Goal: Task Accomplishment & Management: Manage account settings

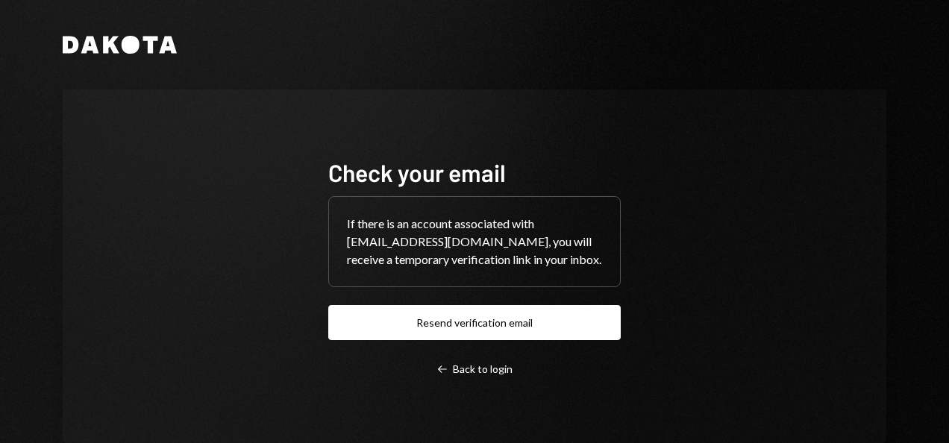
click at [462, 337] on button "Resend verification email" at bounding box center [474, 322] width 292 height 35
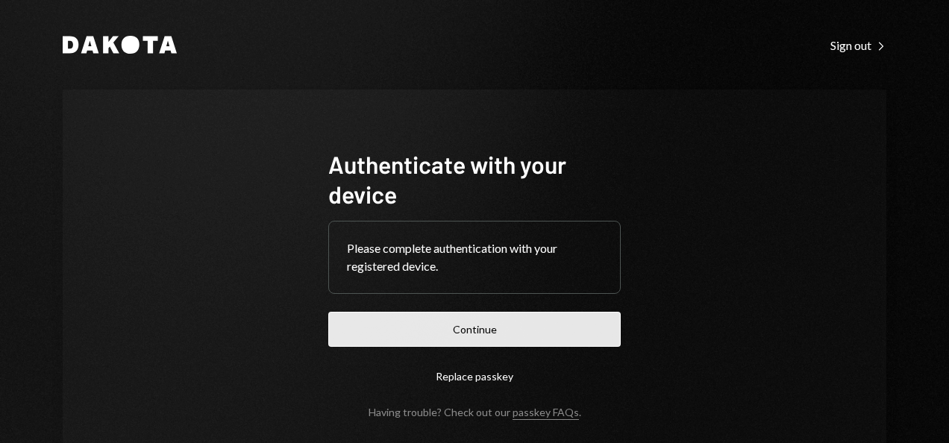
click at [484, 340] on button "Continue" at bounding box center [474, 329] width 292 height 35
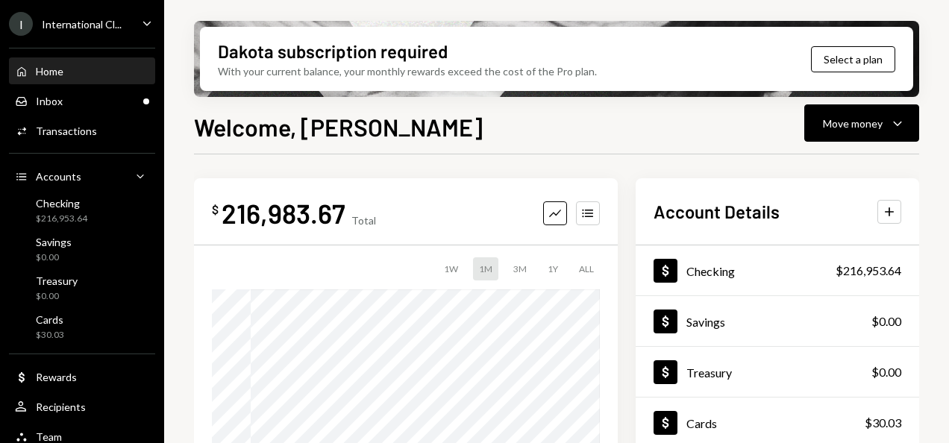
click at [75, 28] on div "International Cl..." at bounding box center [82, 24] width 80 height 13
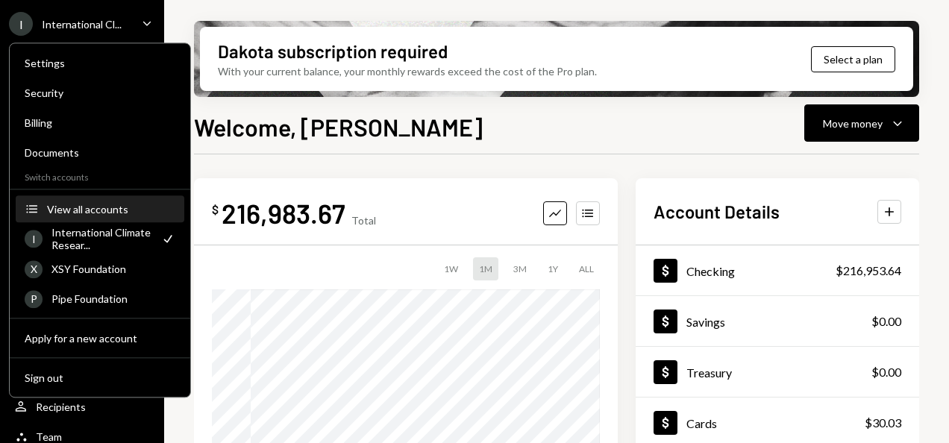
click at [80, 203] on div "View all accounts" at bounding box center [111, 209] width 128 height 13
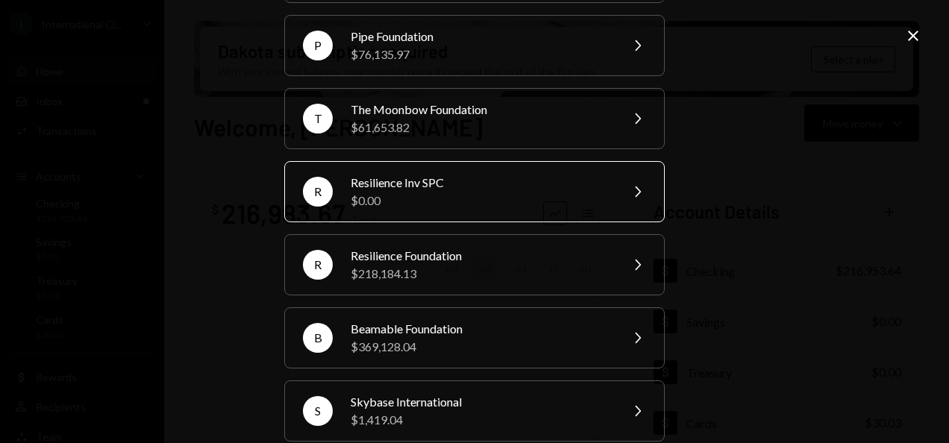
scroll to position [195, 0]
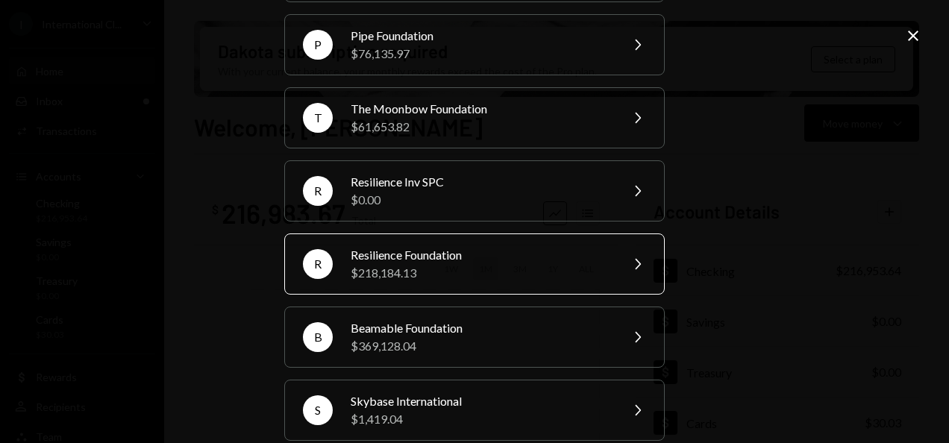
click at [398, 265] on div "$218,184.13" at bounding box center [481, 273] width 260 height 18
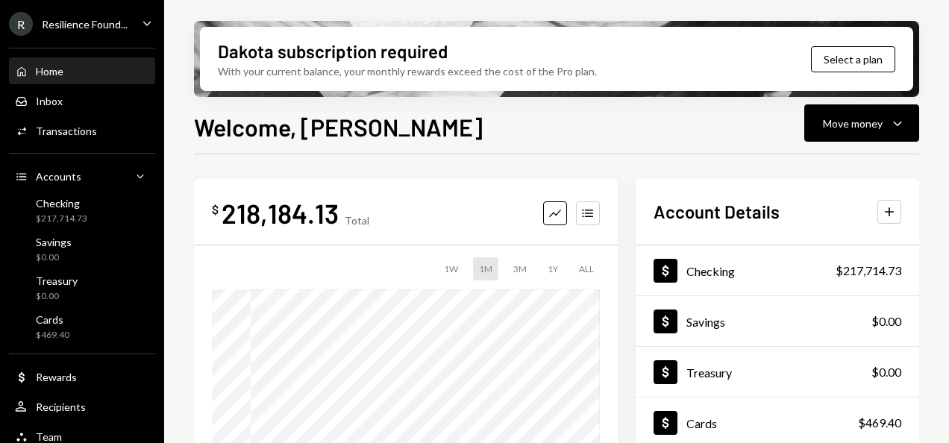
click at [78, 31] on div "Resilience Found..." at bounding box center [85, 24] width 86 height 13
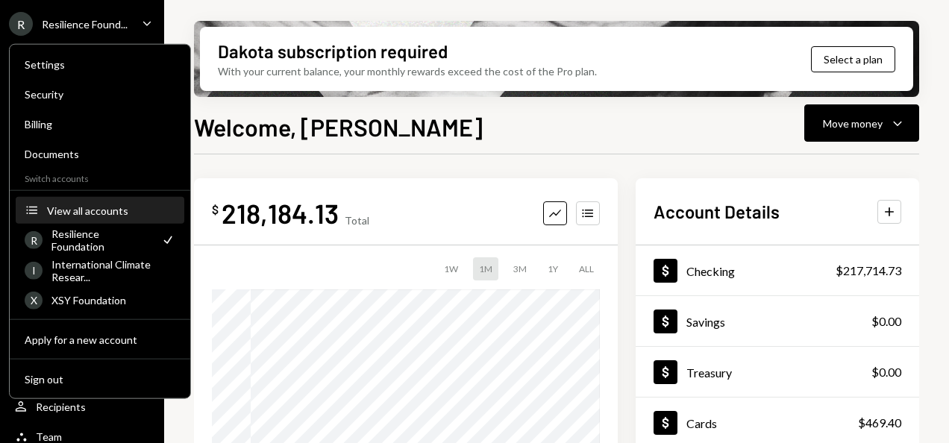
click at [78, 215] on div "View all accounts" at bounding box center [111, 210] width 128 height 13
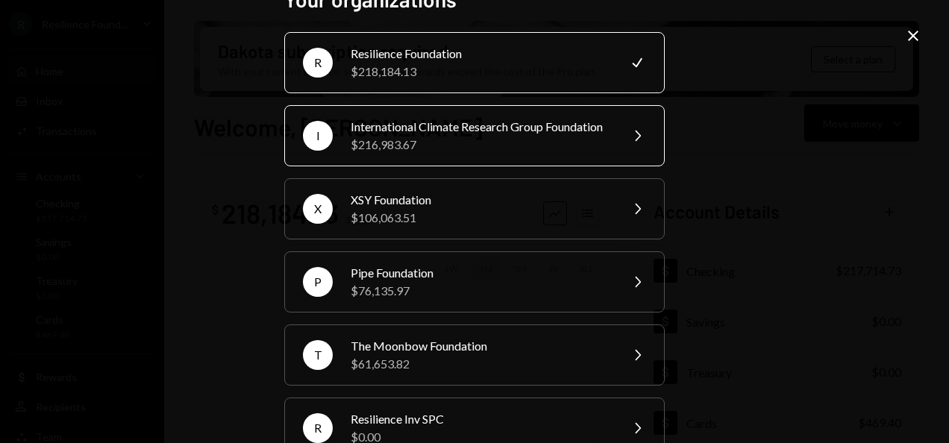
scroll to position [115, 0]
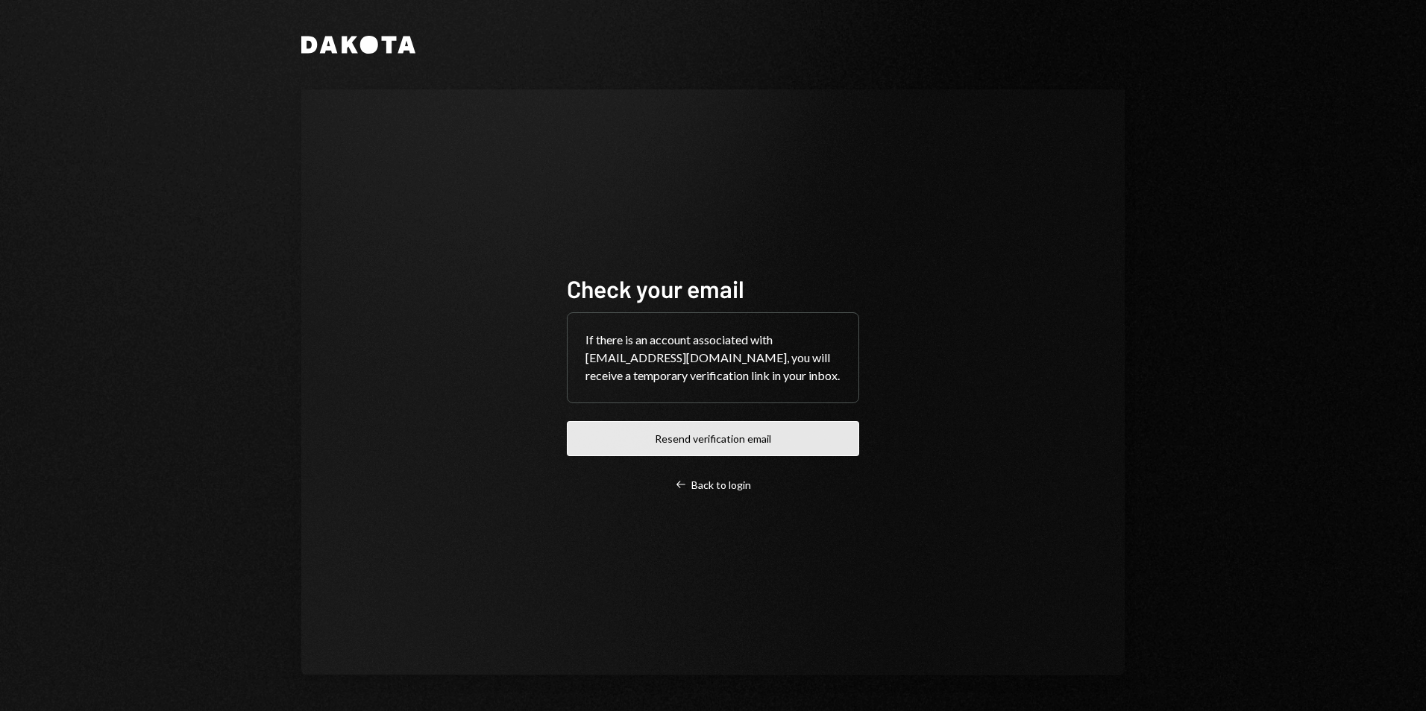
click at [691, 439] on button "Resend verification email" at bounding box center [713, 438] width 292 height 35
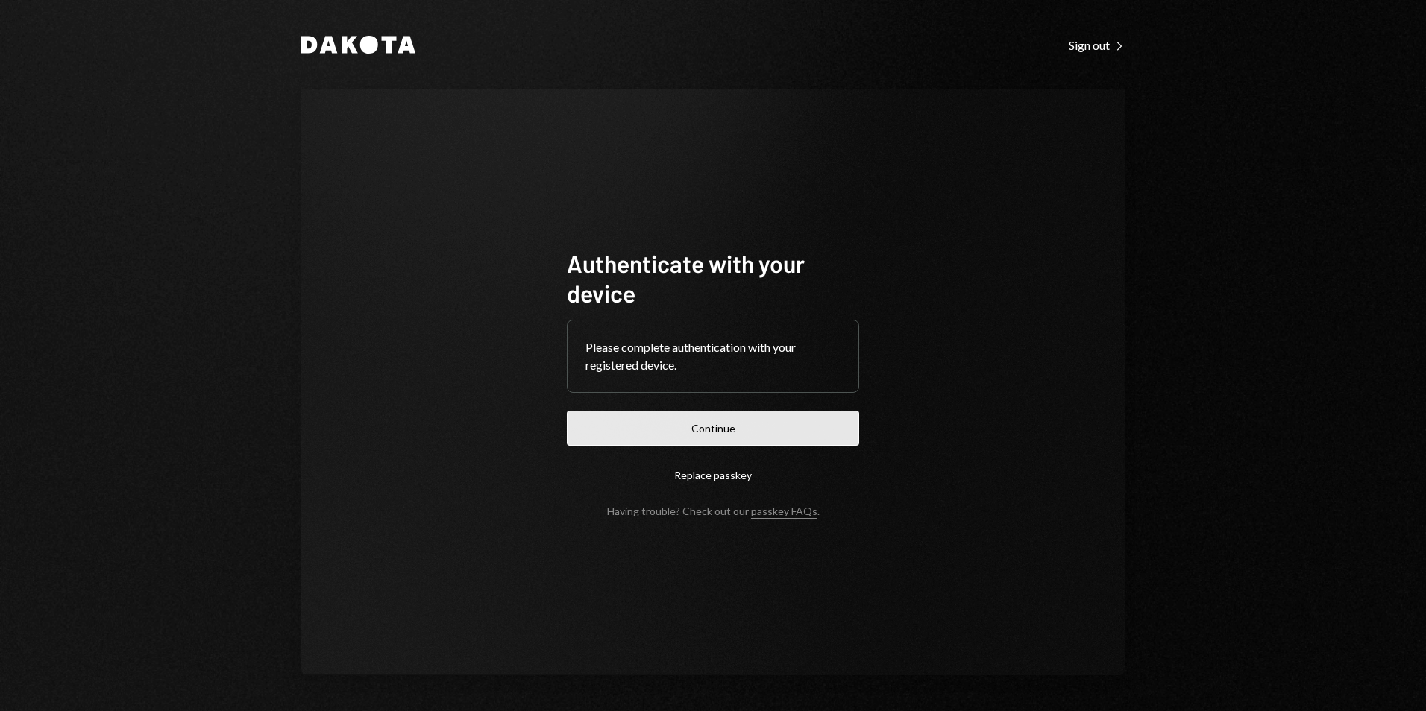
click at [698, 426] on button "Continue" at bounding box center [713, 428] width 292 height 35
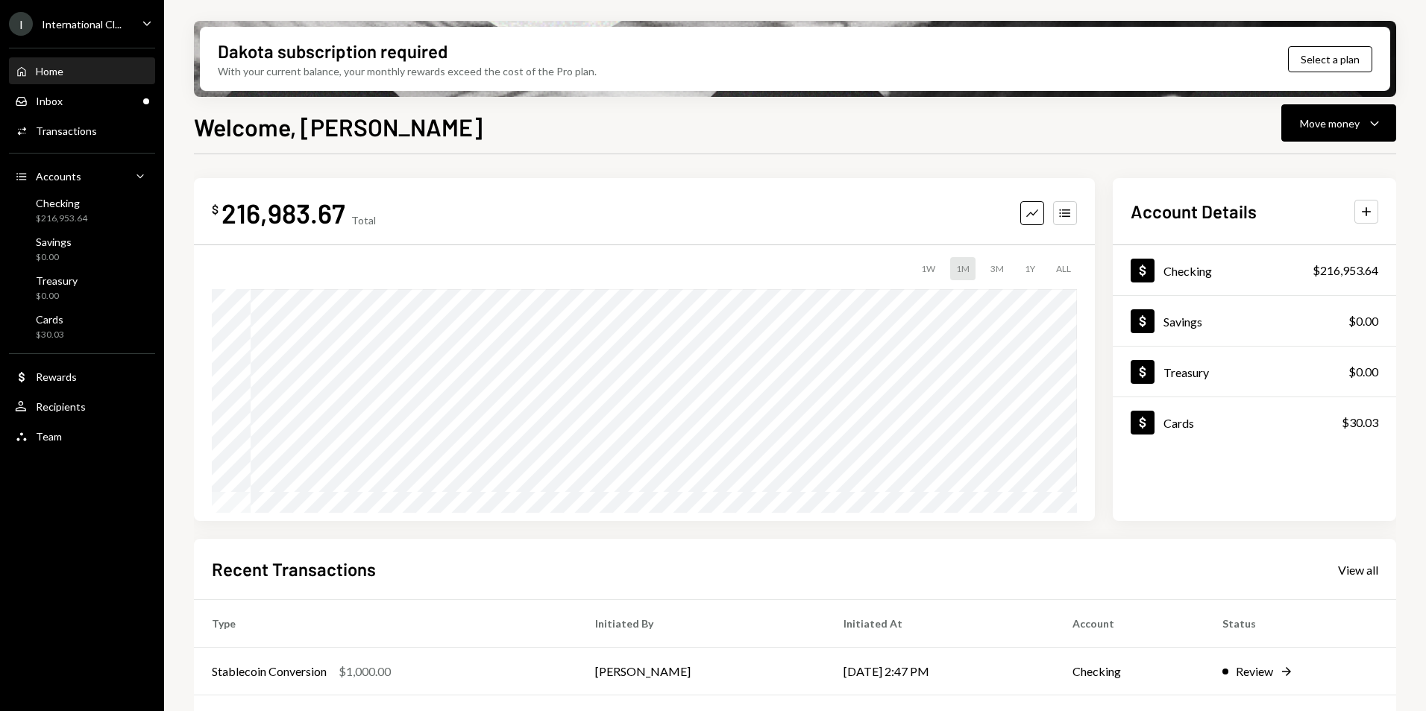
click at [90, 27] on div "International Cl..." at bounding box center [82, 24] width 80 height 13
click at [598, 151] on div "Welcome, Dorothy Move money Caret Down $ 216,983.67 Total Graph Accounts 1W 1M …" at bounding box center [795, 454] width 1202 height 691
click at [1311, 125] on div "Move money" at bounding box center [1330, 124] width 60 height 16
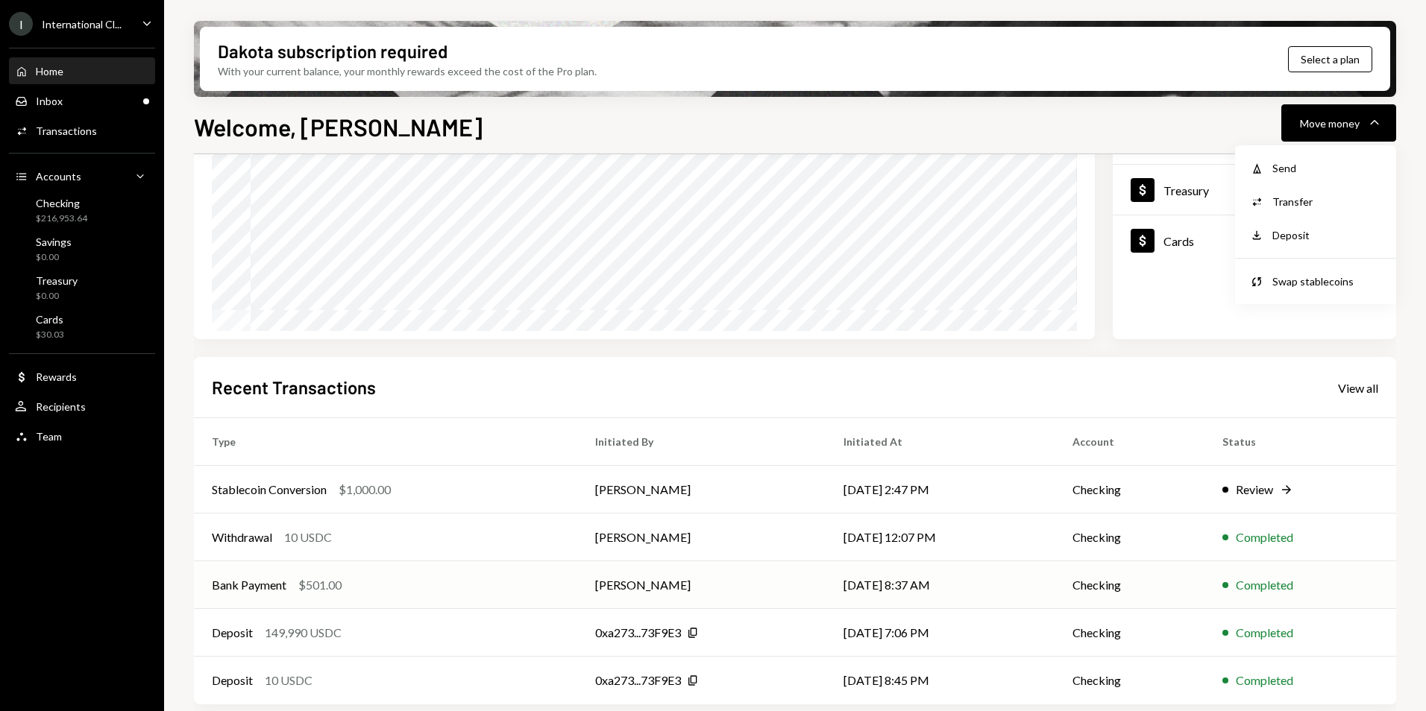
scroll to position [188, 0]
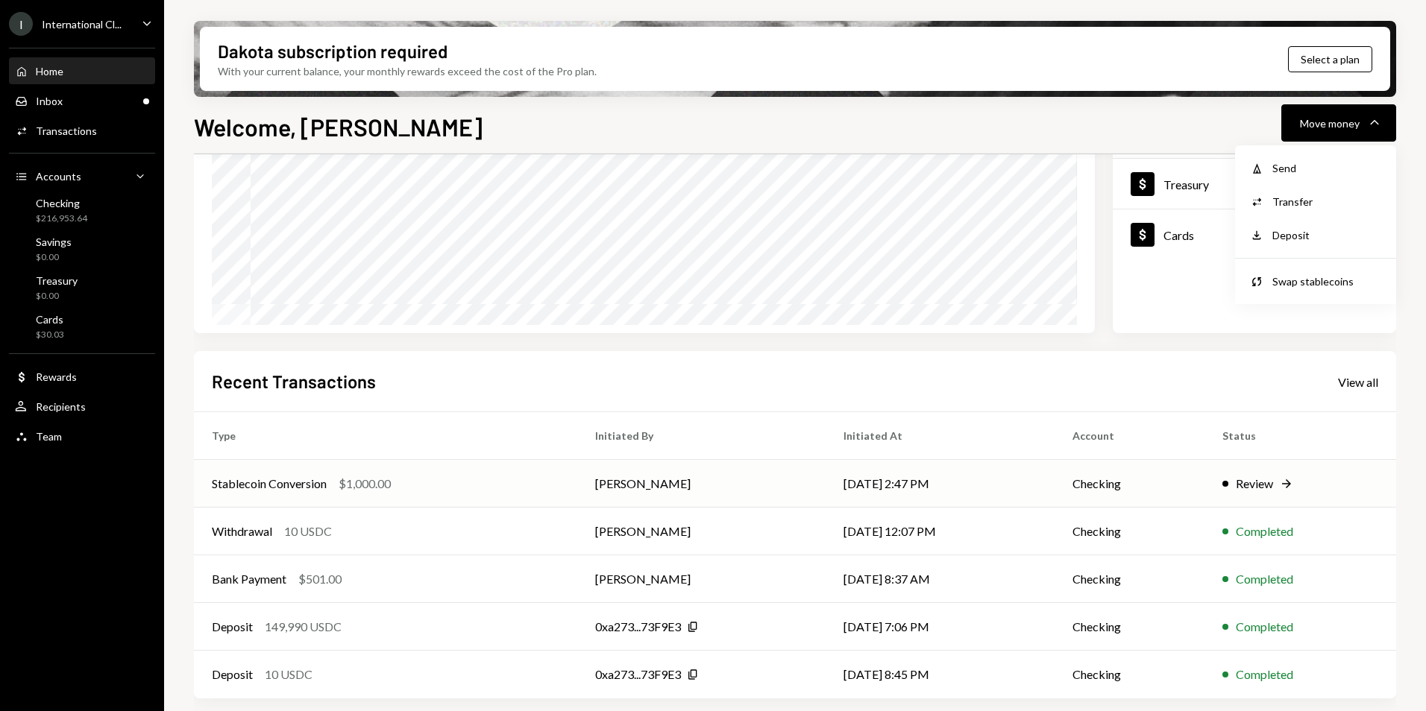
click at [1265, 482] on div "Review" at bounding box center [1254, 484] width 37 height 18
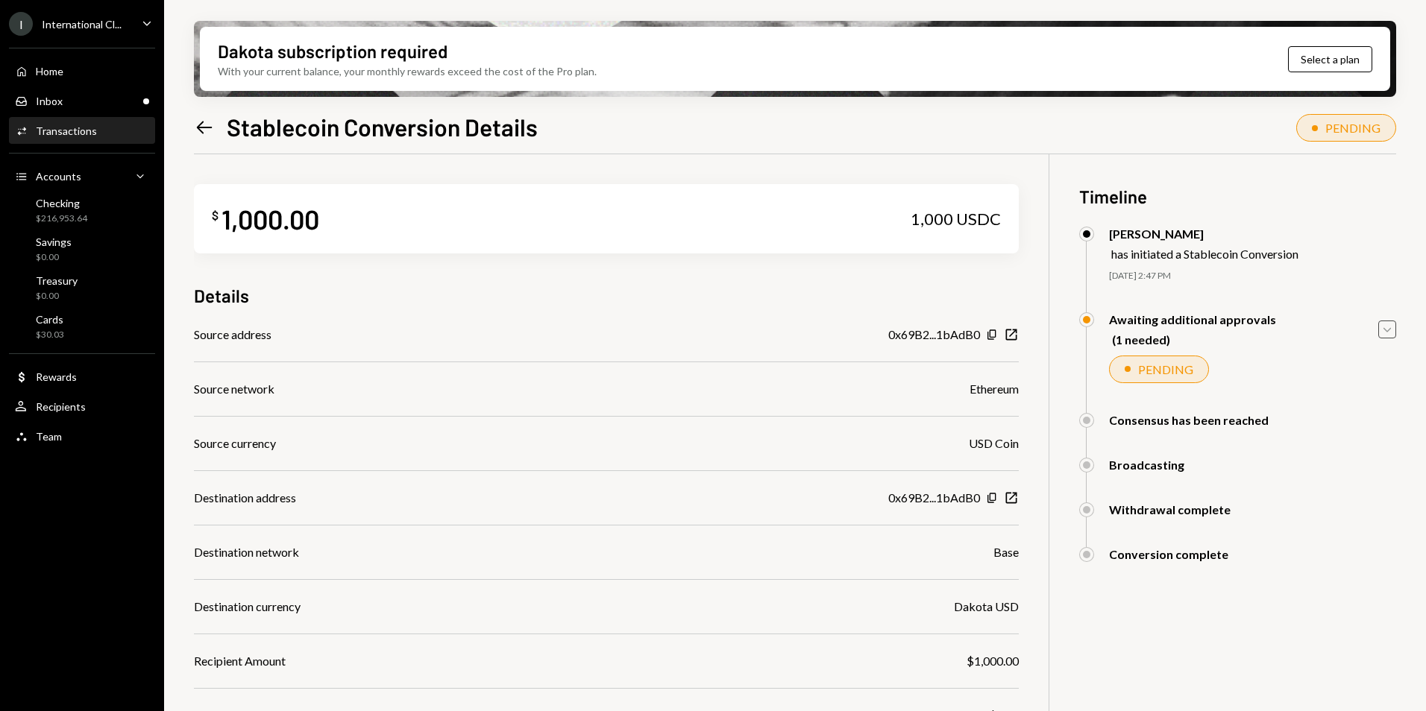
click at [1394, 325] on icon "Caret Down" at bounding box center [1387, 329] width 16 height 16
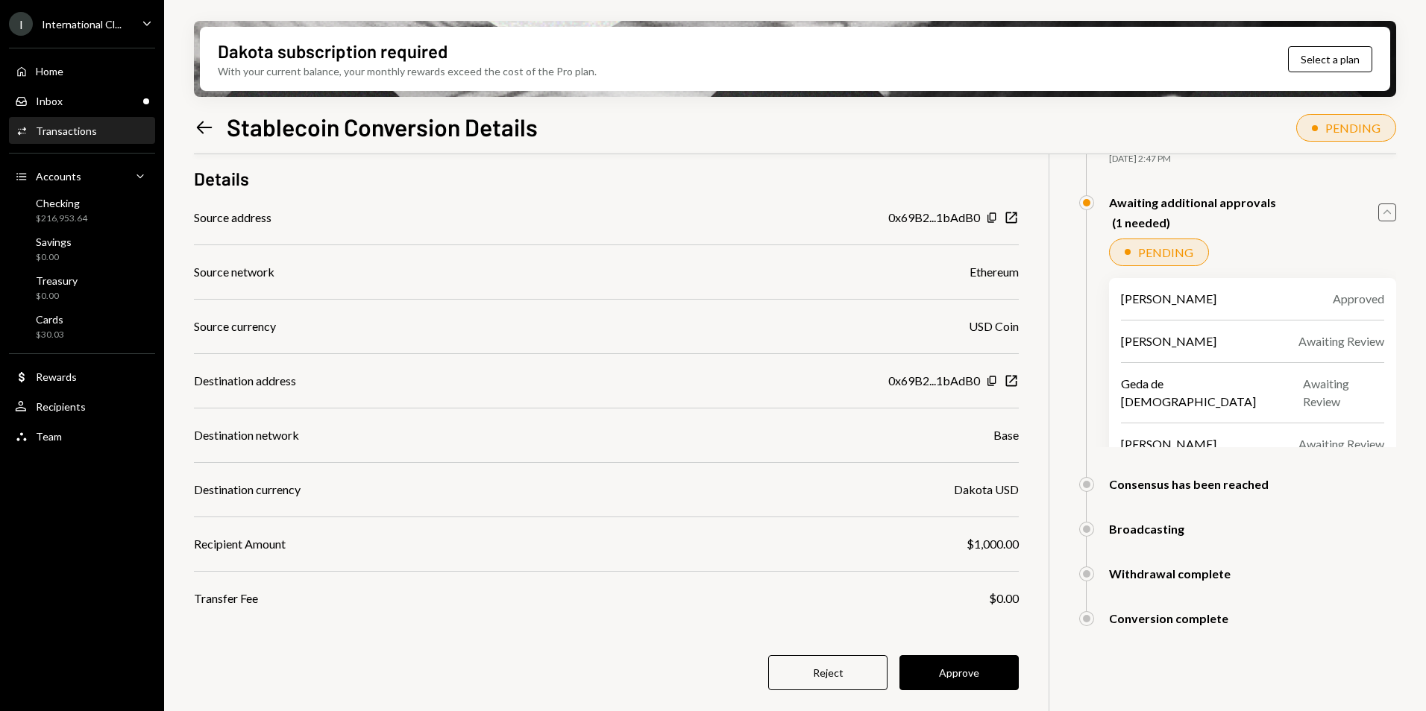
scroll to position [119, 0]
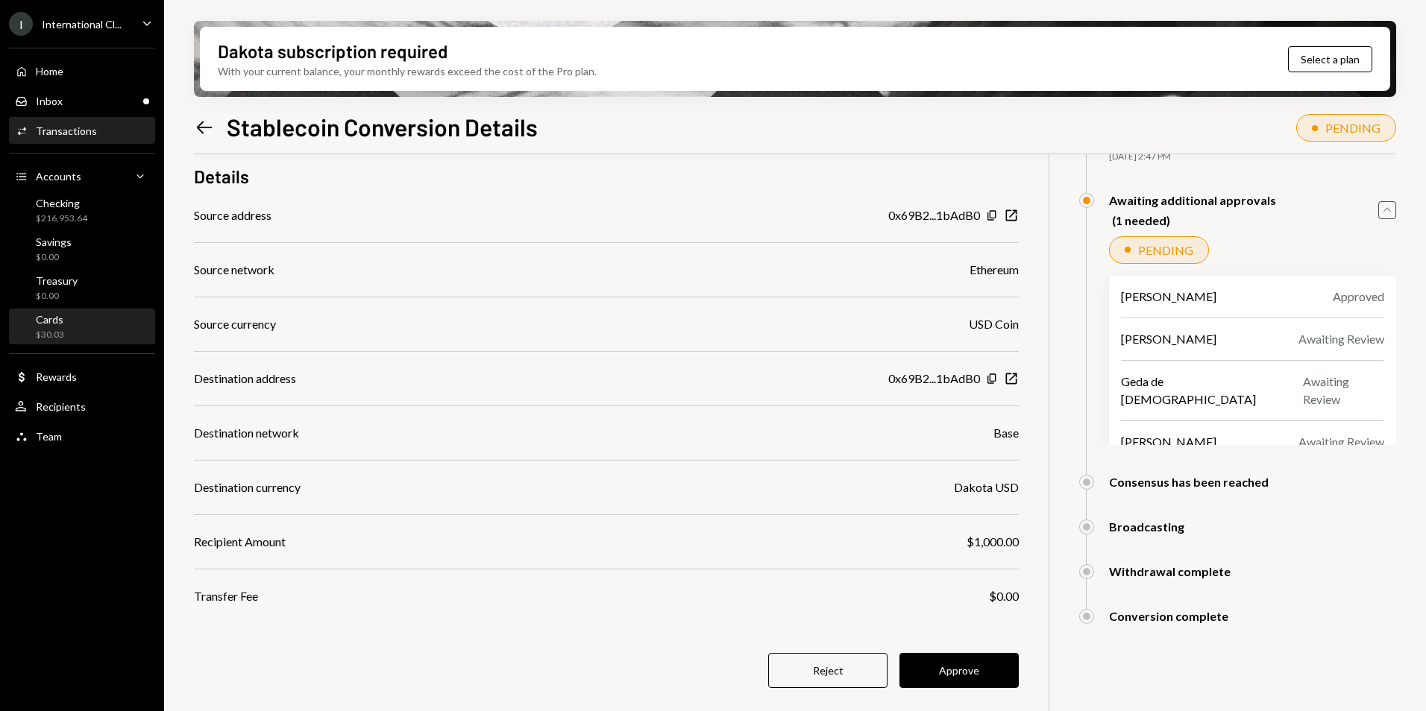
click at [60, 327] on div "Cards $30.03" at bounding box center [50, 327] width 28 height 28
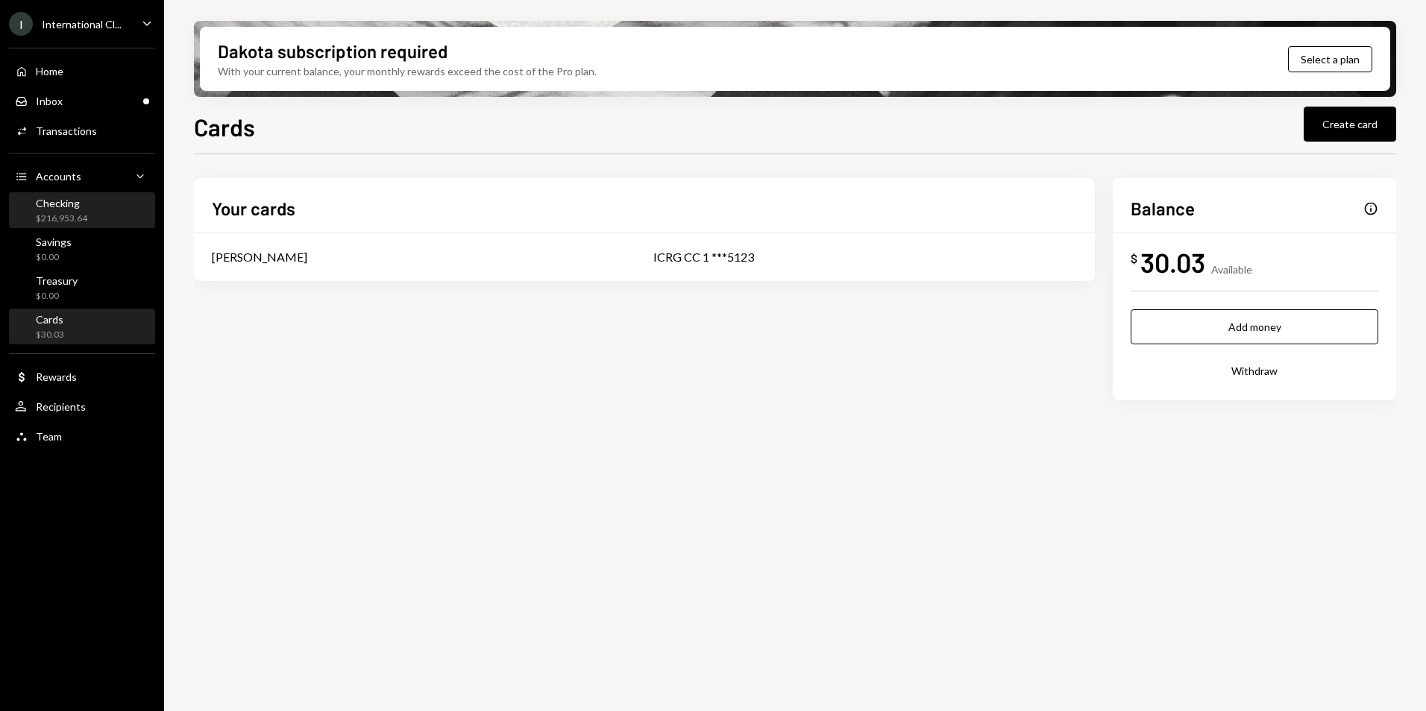
click at [62, 204] on div "Checking" at bounding box center [61, 203] width 51 height 13
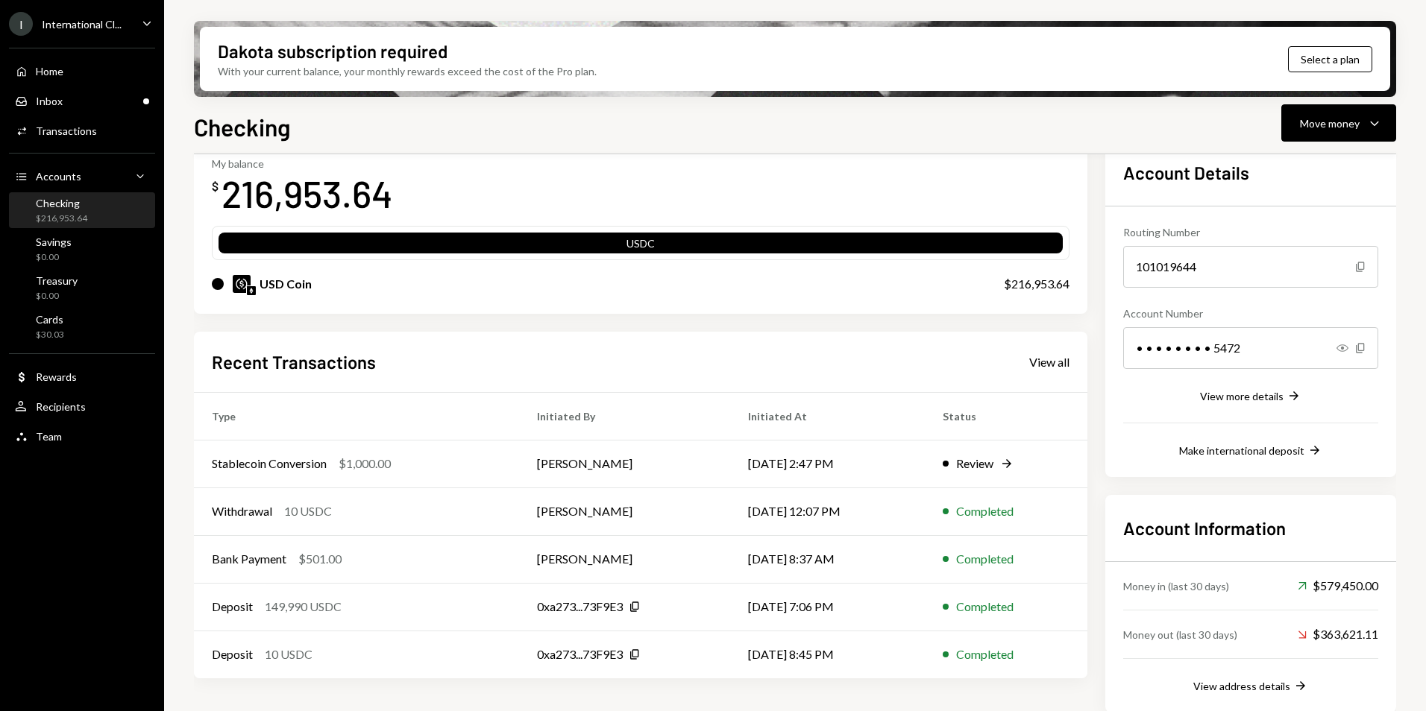
scroll to position [99, 0]
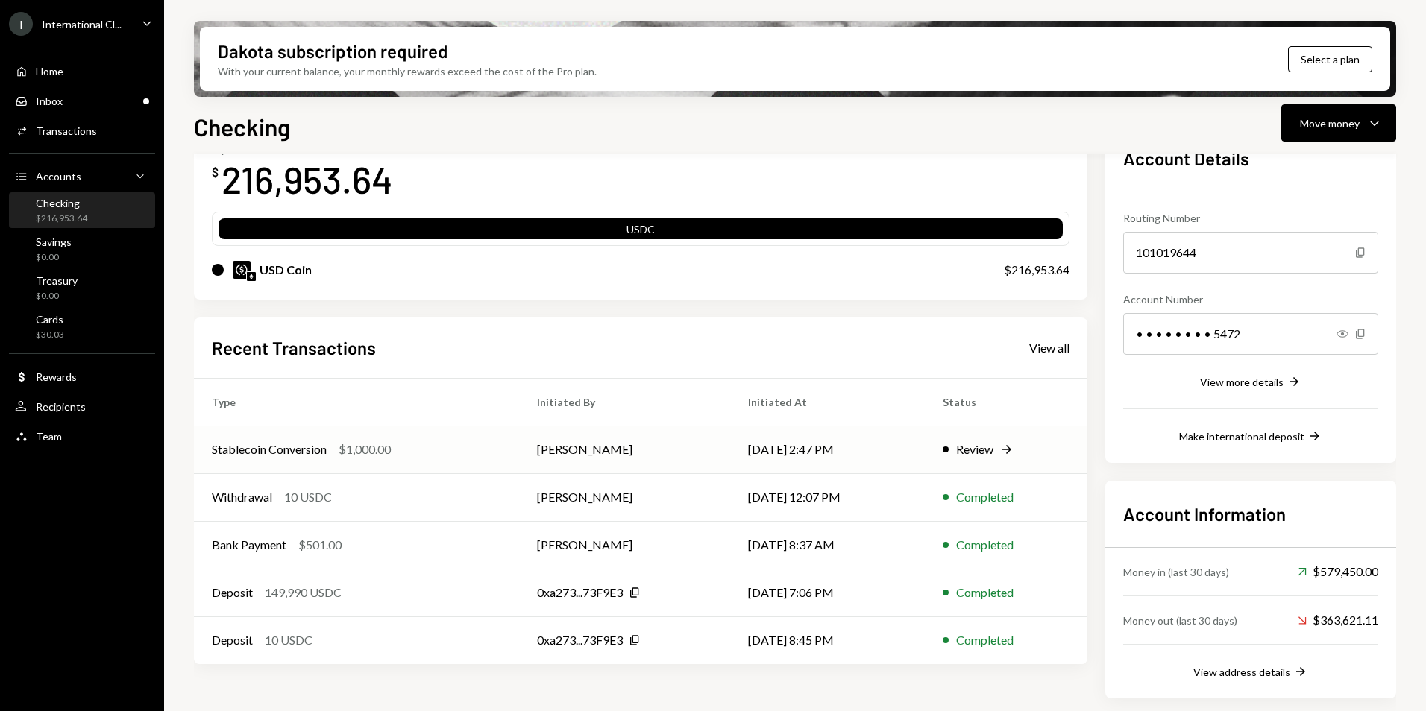
click at [1001, 446] on div "Review Right Arrow" at bounding box center [1006, 450] width 127 height 18
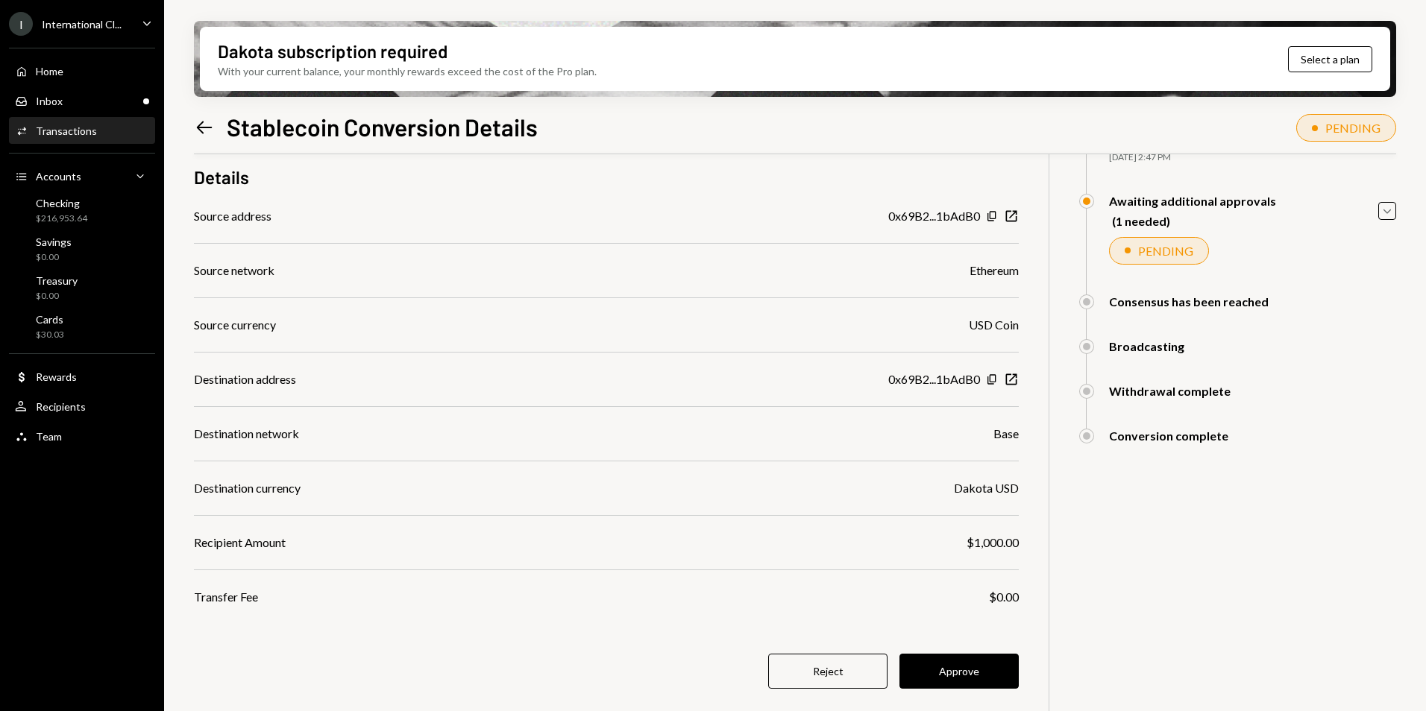
scroll to position [119, 0]
drag, startPoint x: 964, startPoint y: 681, endPoint x: 1113, endPoint y: 647, distance: 152.2
click at [1111, 650] on div "$ 1,000.00 1,000 USDC Details Source address 0x69B2...1bAdB0 Copy New Window So…" at bounding box center [795, 390] width 1202 height 711
click at [91, 214] on div "Checking $216,953.64" at bounding box center [82, 211] width 134 height 28
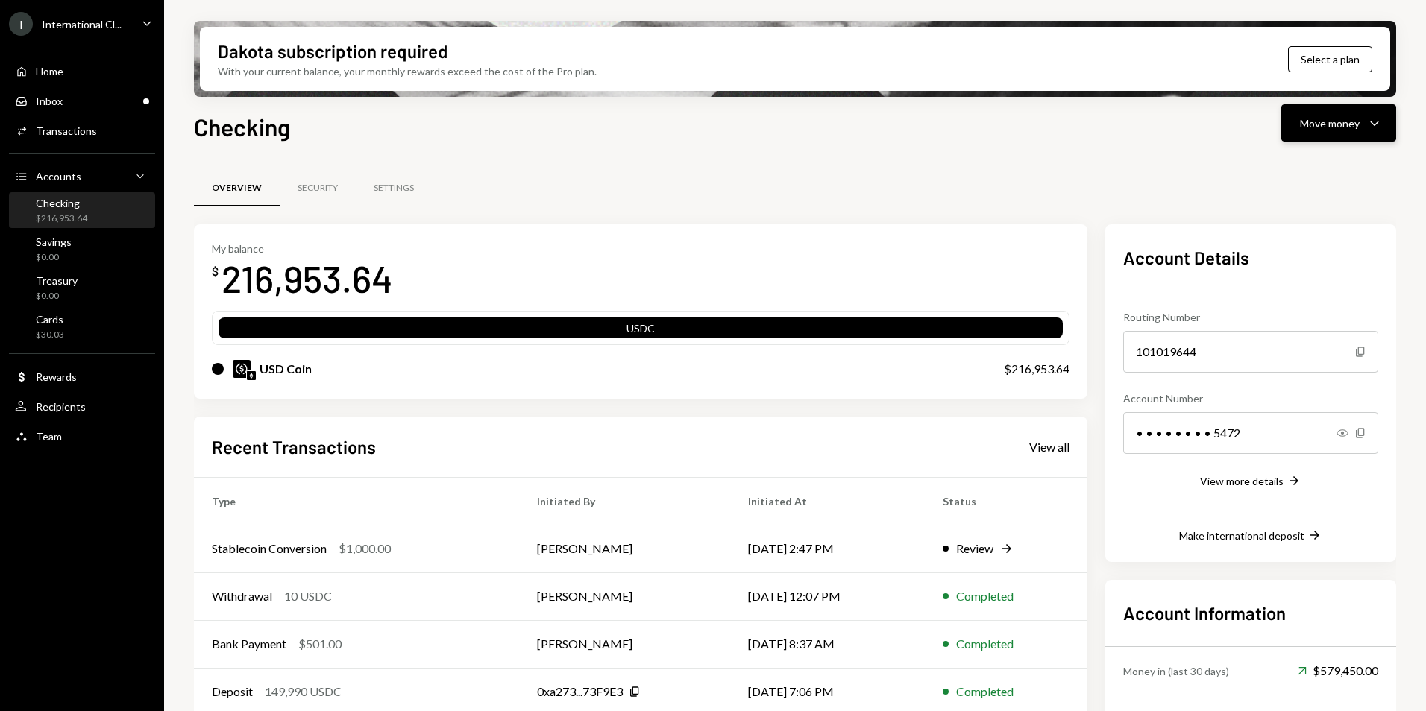
click at [1329, 132] on button "Move money Caret Down" at bounding box center [1338, 122] width 115 height 37
click at [1295, 166] on div "Send" at bounding box center [1326, 168] width 109 height 16
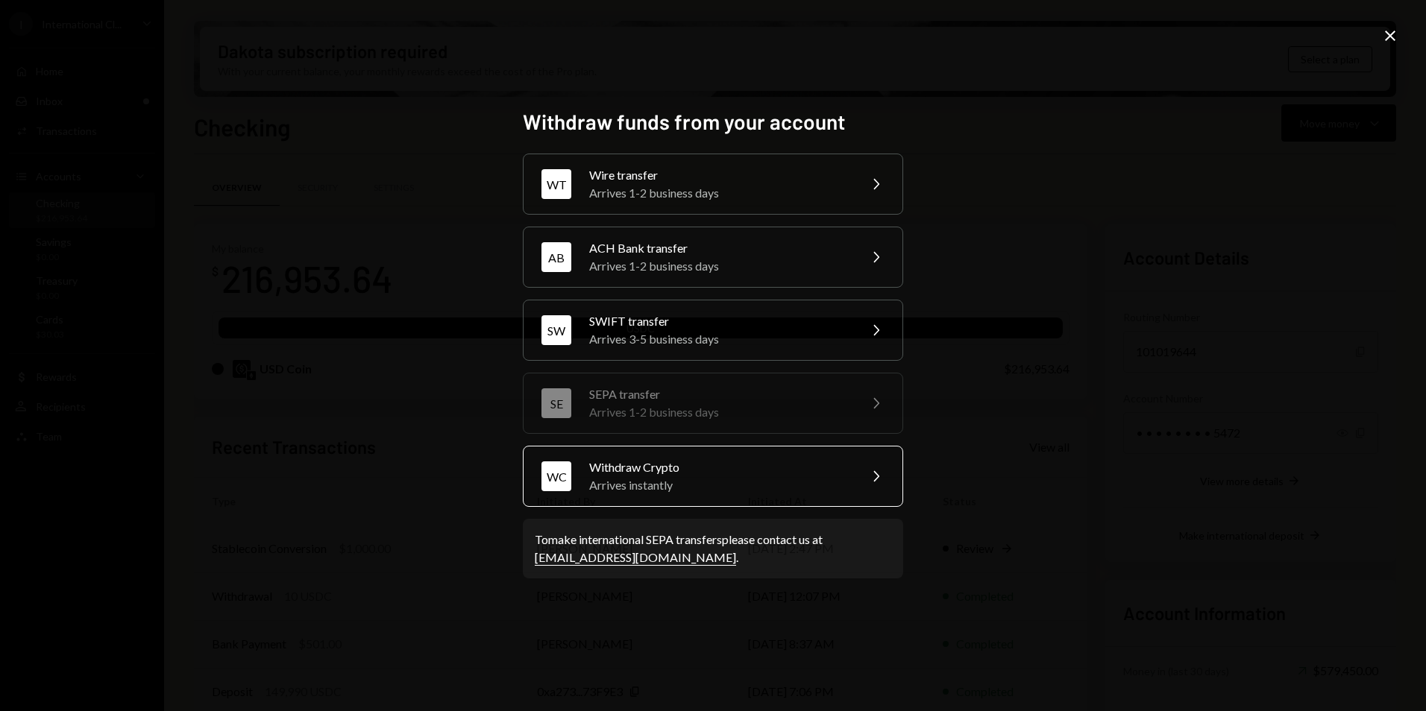
click at [642, 487] on div "Arrives instantly" at bounding box center [719, 486] width 260 height 18
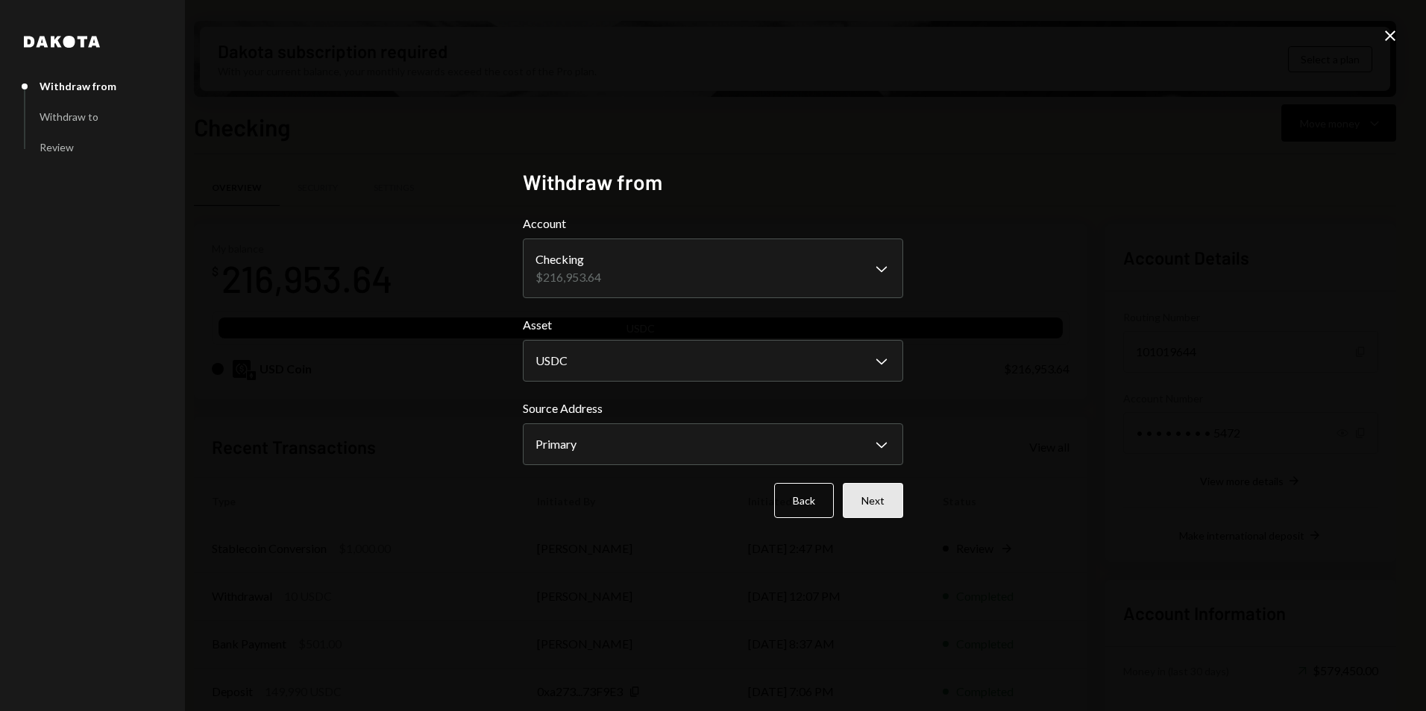
click at [876, 509] on button "Next" at bounding box center [873, 500] width 60 height 35
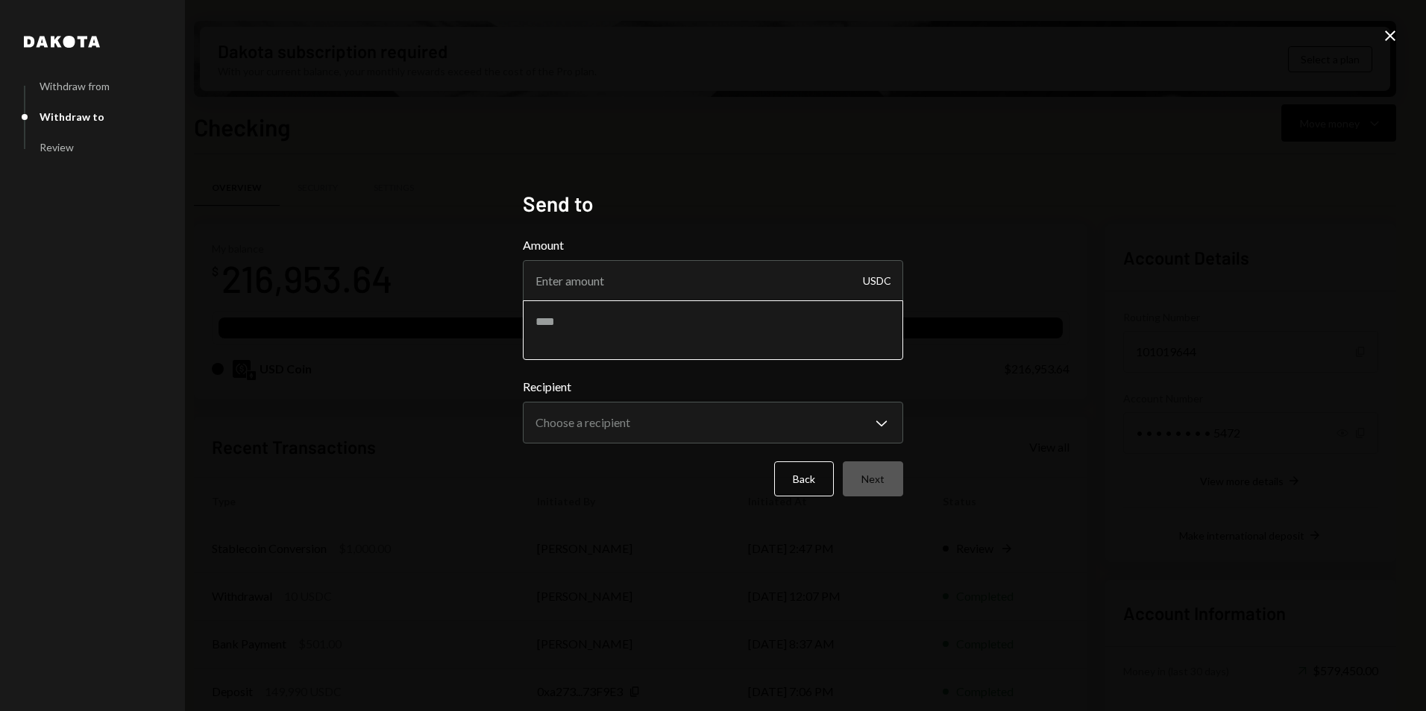
click at [559, 326] on textarea at bounding box center [713, 331] width 380 height 60
type textarea "**********"
click at [626, 423] on body "I International Cl... Caret Down Home Home Inbox Inbox Activities Transactions …" at bounding box center [713, 355] width 1426 height 711
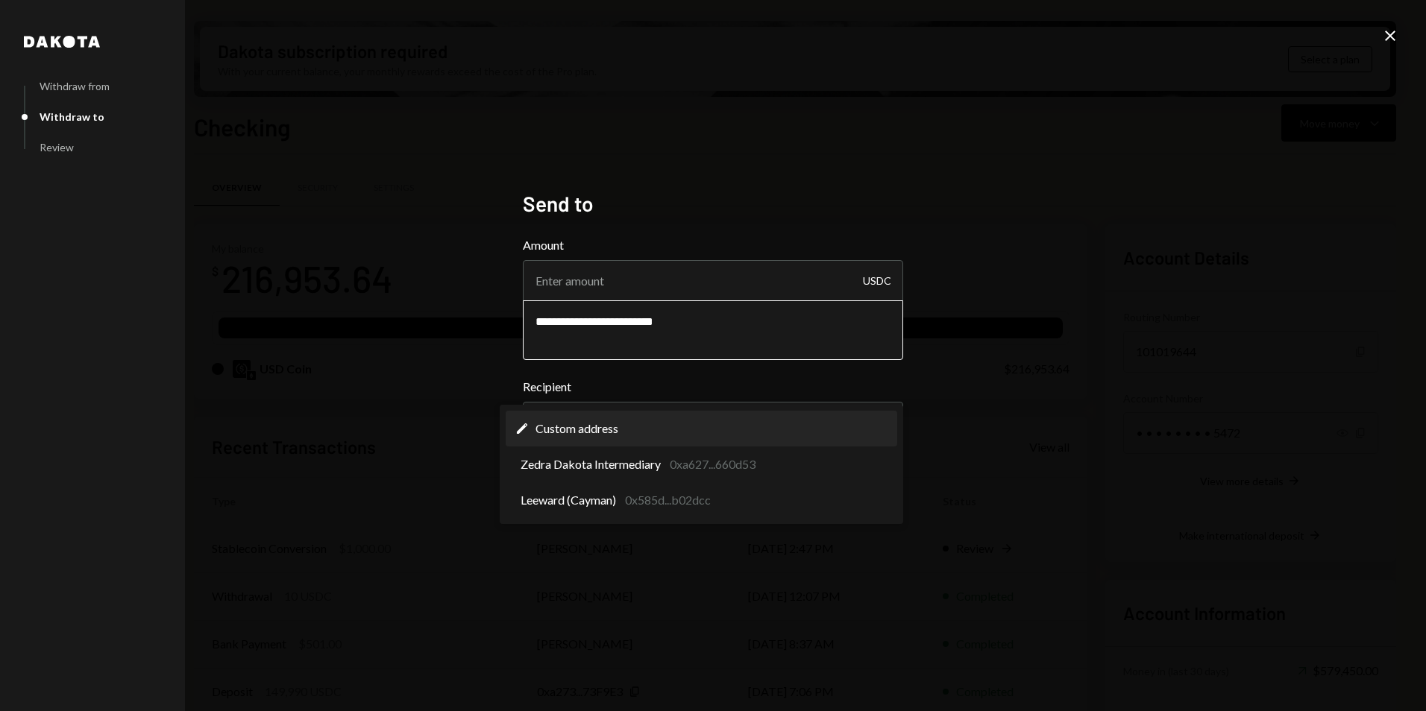
select select "**********"
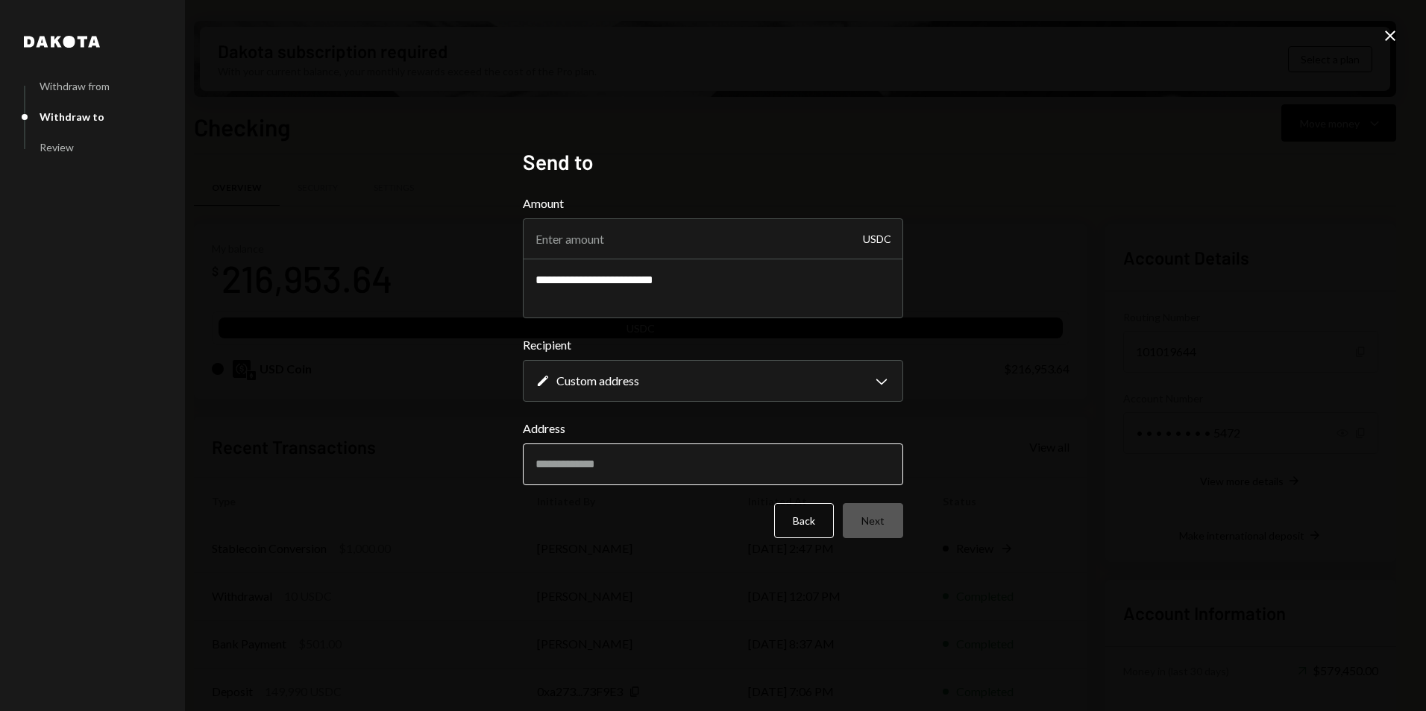
click at [556, 478] on input "Address" at bounding box center [713, 465] width 380 height 42
paste input "**********"
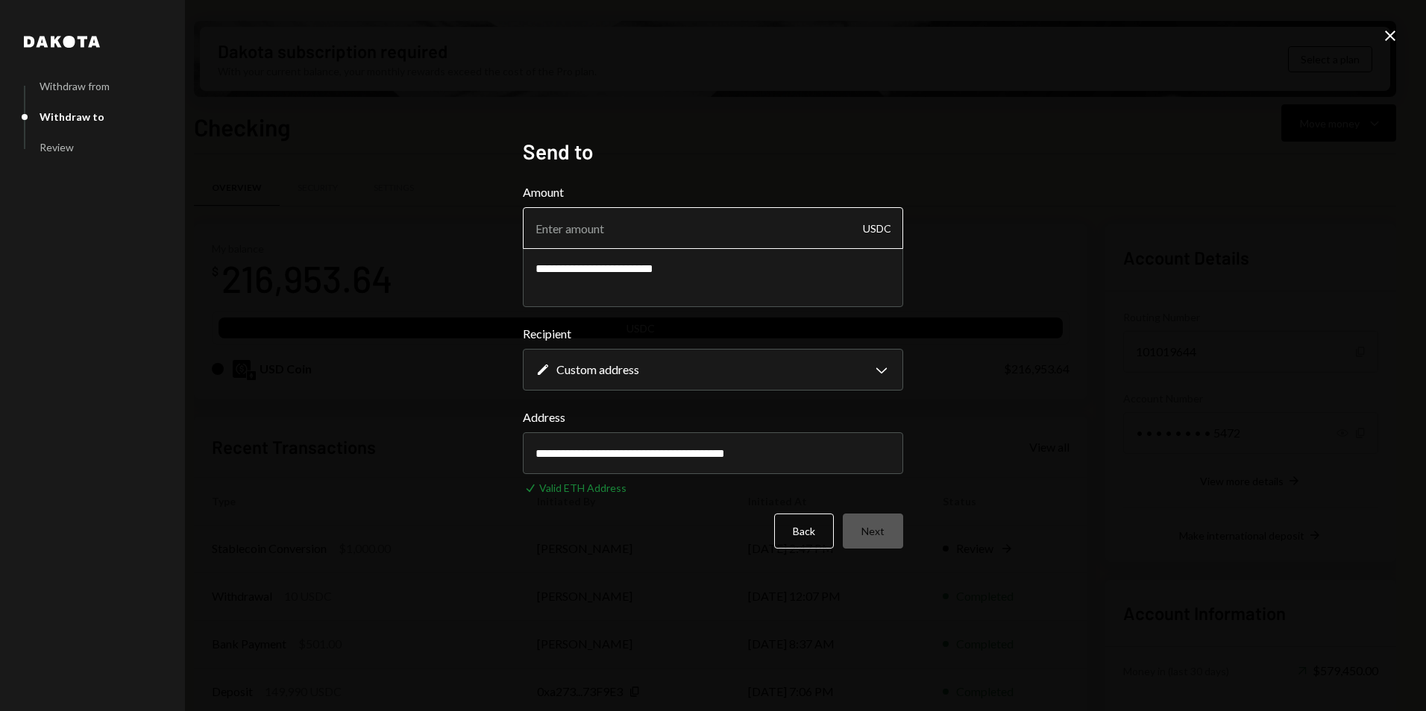
type input "**********"
click at [580, 236] on input "Amount" at bounding box center [713, 228] width 380 height 42
click at [562, 229] on input "Amount" at bounding box center [713, 228] width 380 height 42
type input "35990"
click at [672, 165] on h2 "Send to" at bounding box center [713, 151] width 380 height 29
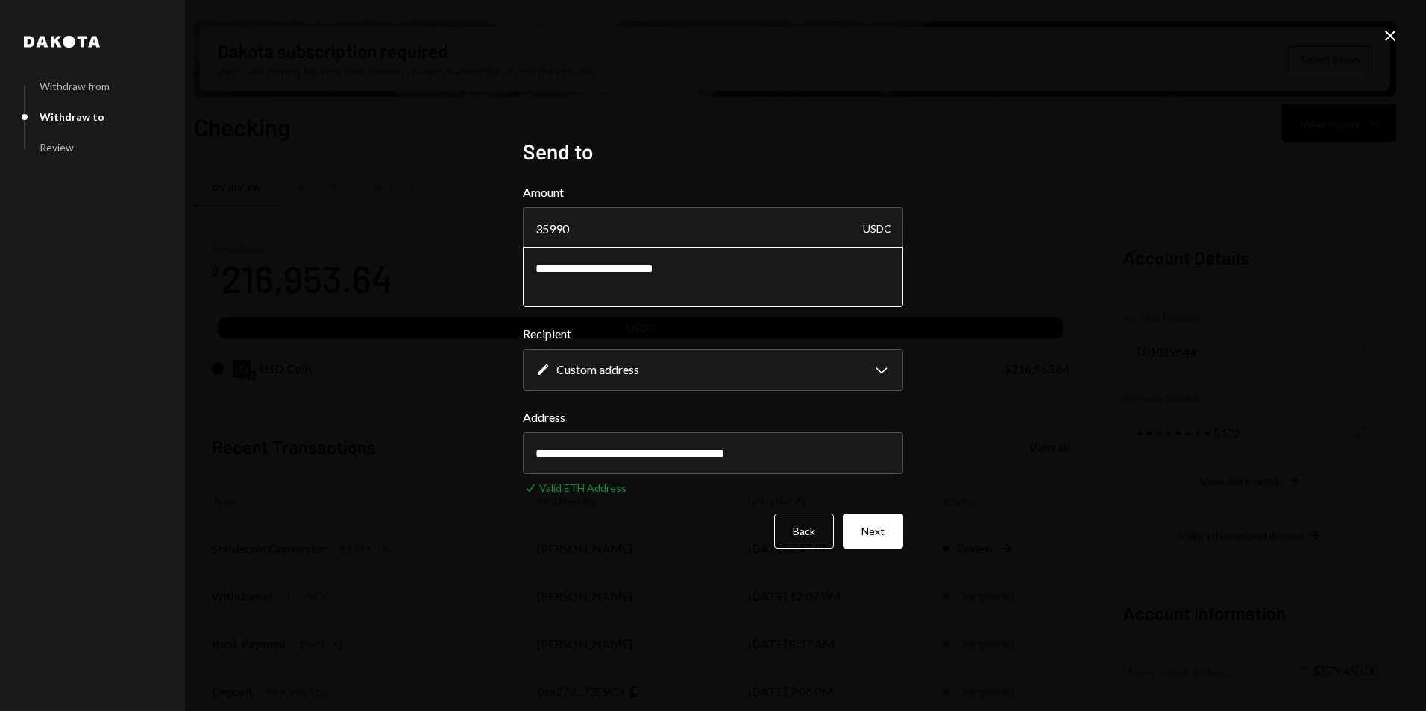
click at [703, 277] on textarea "**********" at bounding box center [713, 278] width 380 height 60
click at [881, 538] on button "Next" at bounding box center [873, 531] width 60 height 35
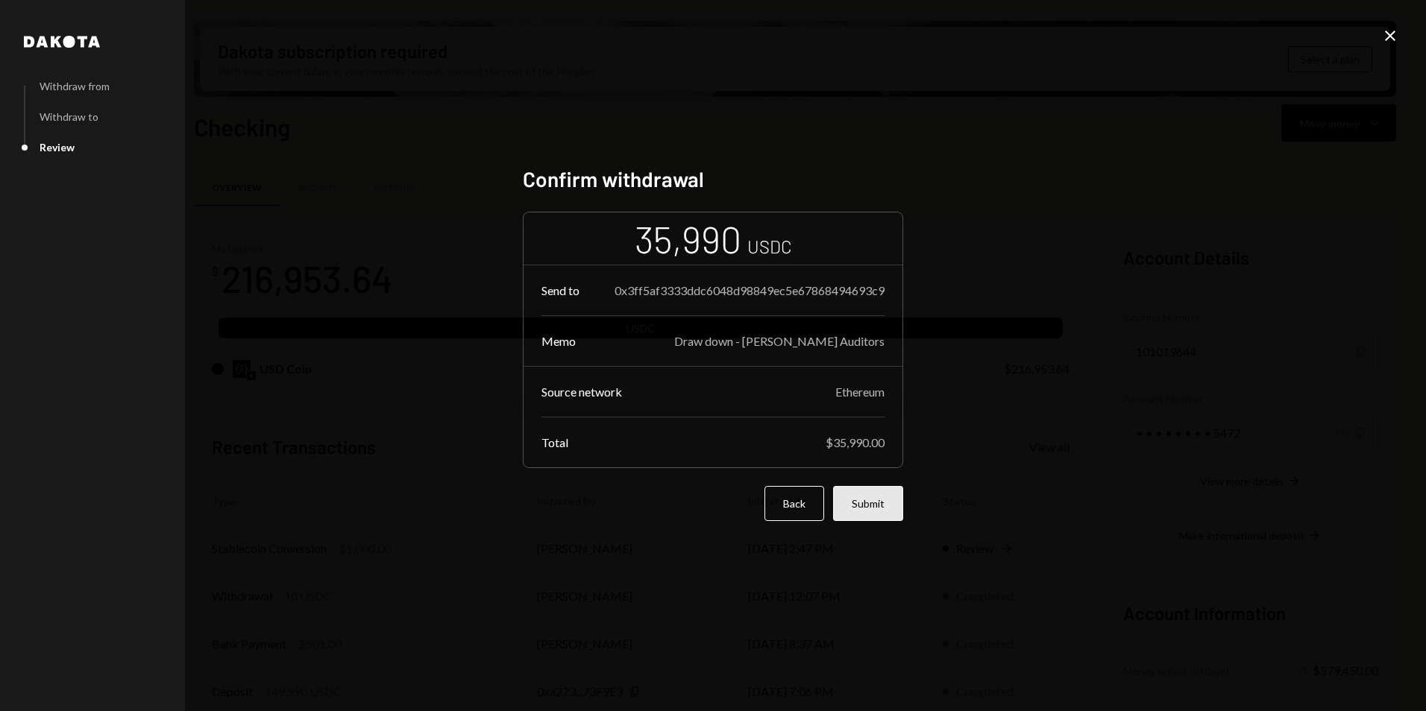
click at [871, 512] on button "Submit" at bounding box center [868, 503] width 70 height 35
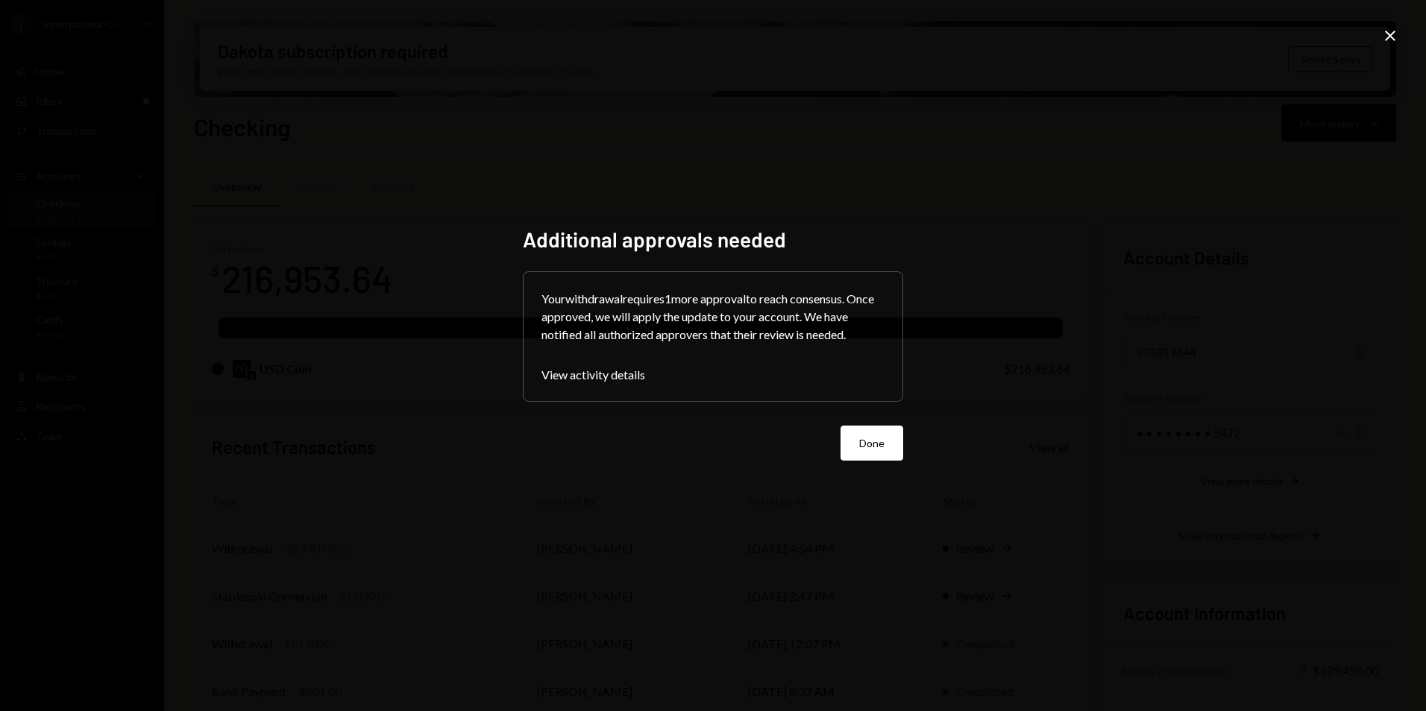
drag, startPoint x: 873, startPoint y: 450, endPoint x: 840, endPoint y: 450, distance: 32.1
click at [873, 450] on button "Done" at bounding box center [871, 443] width 63 height 35
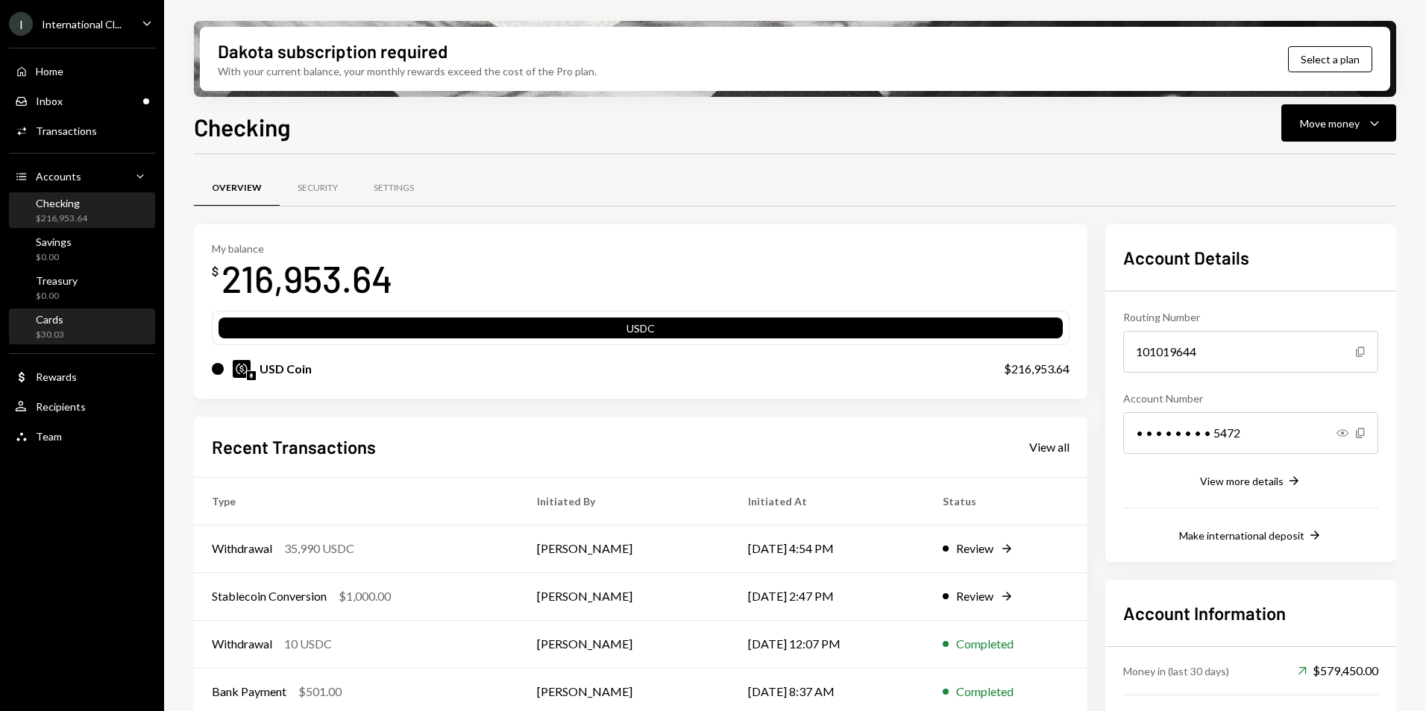
click at [76, 322] on div "Cards $30.03" at bounding box center [82, 327] width 134 height 28
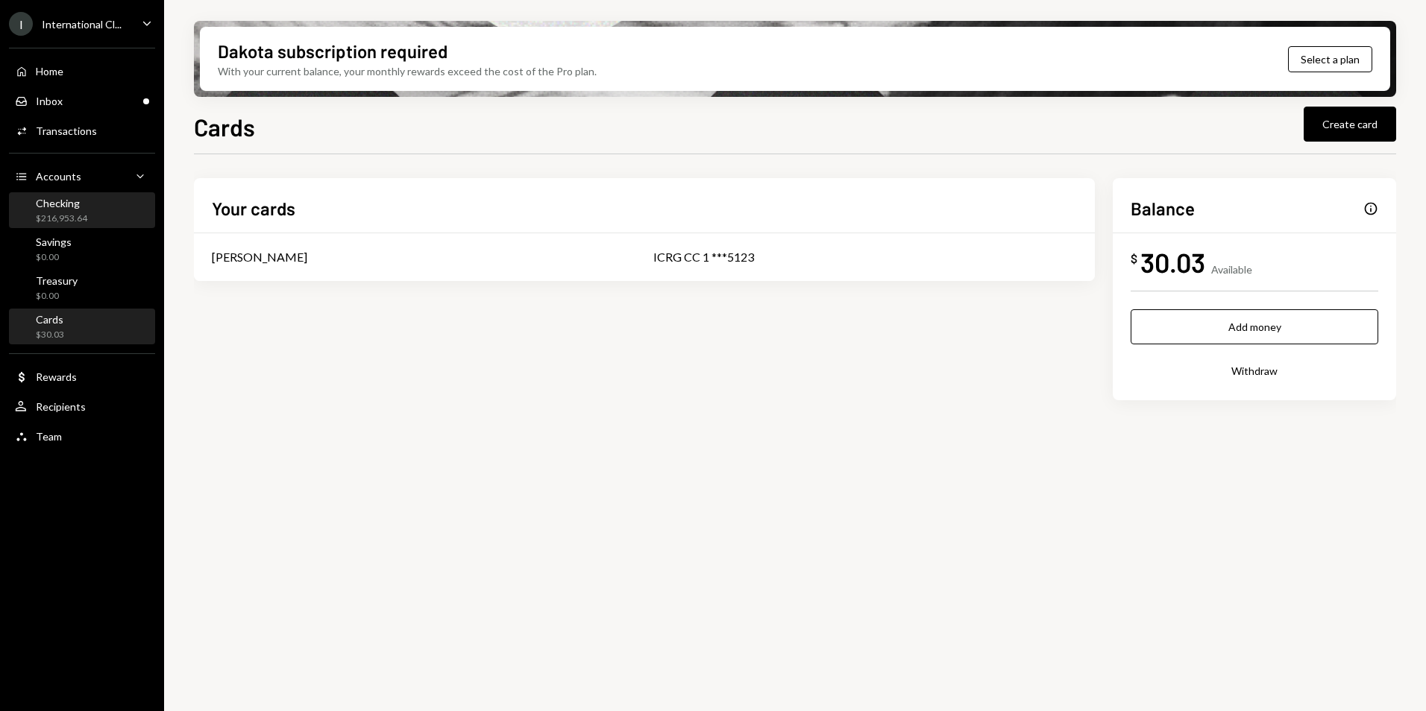
click at [78, 213] on div "$216,953.64" at bounding box center [61, 219] width 51 height 13
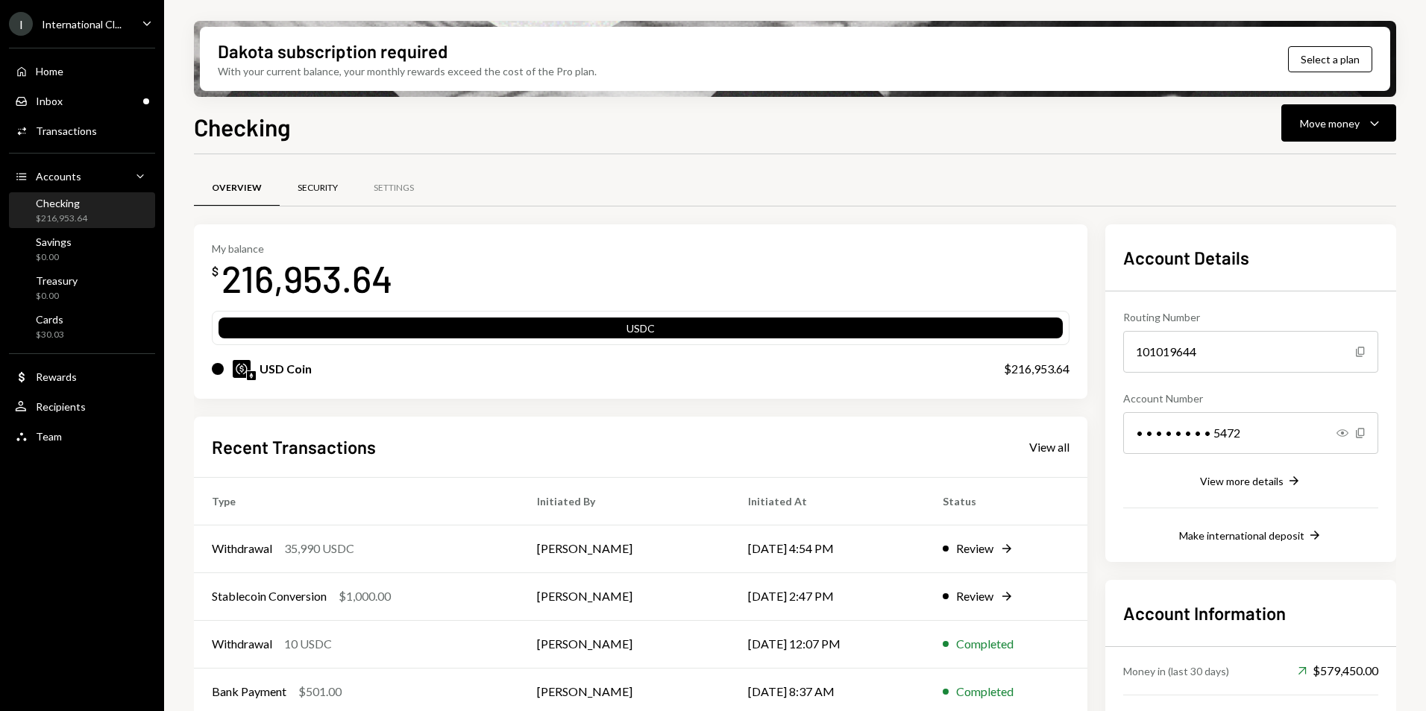
click at [317, 198] on div "Security" at bounding box center [318, 189] width 76 height 36
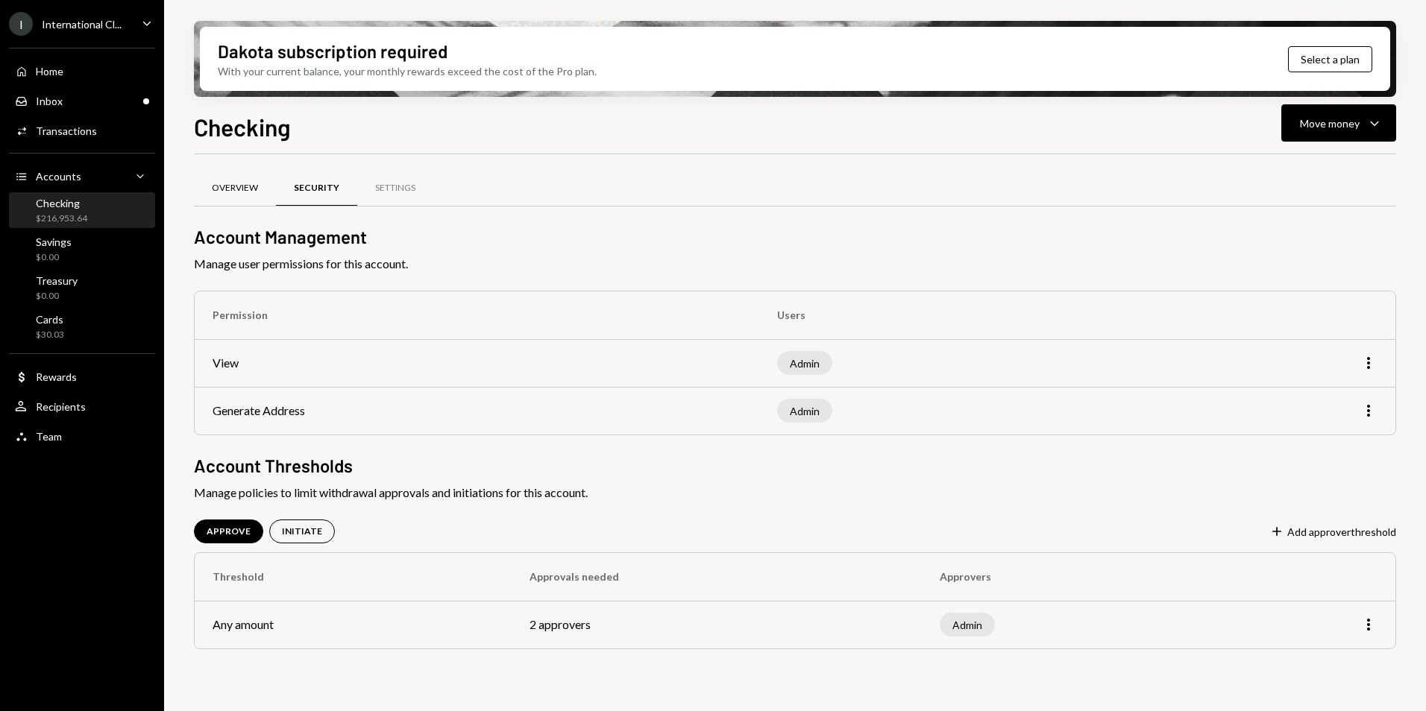
click at [238, 193] on div "Overview" at bounding box center [235, 188] width 46 height 13
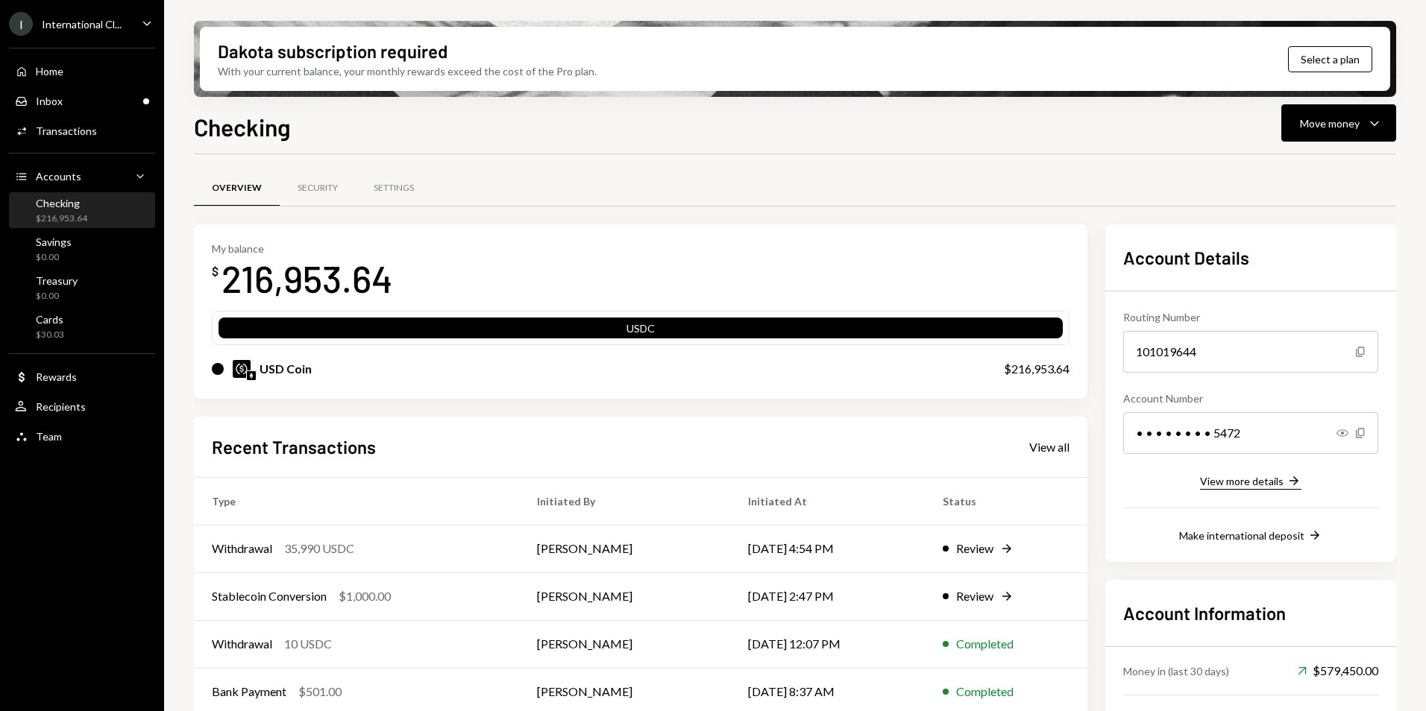
click at [1245, 485] on div "View more details" at bounding box center [1242, 481] width 84 height 13
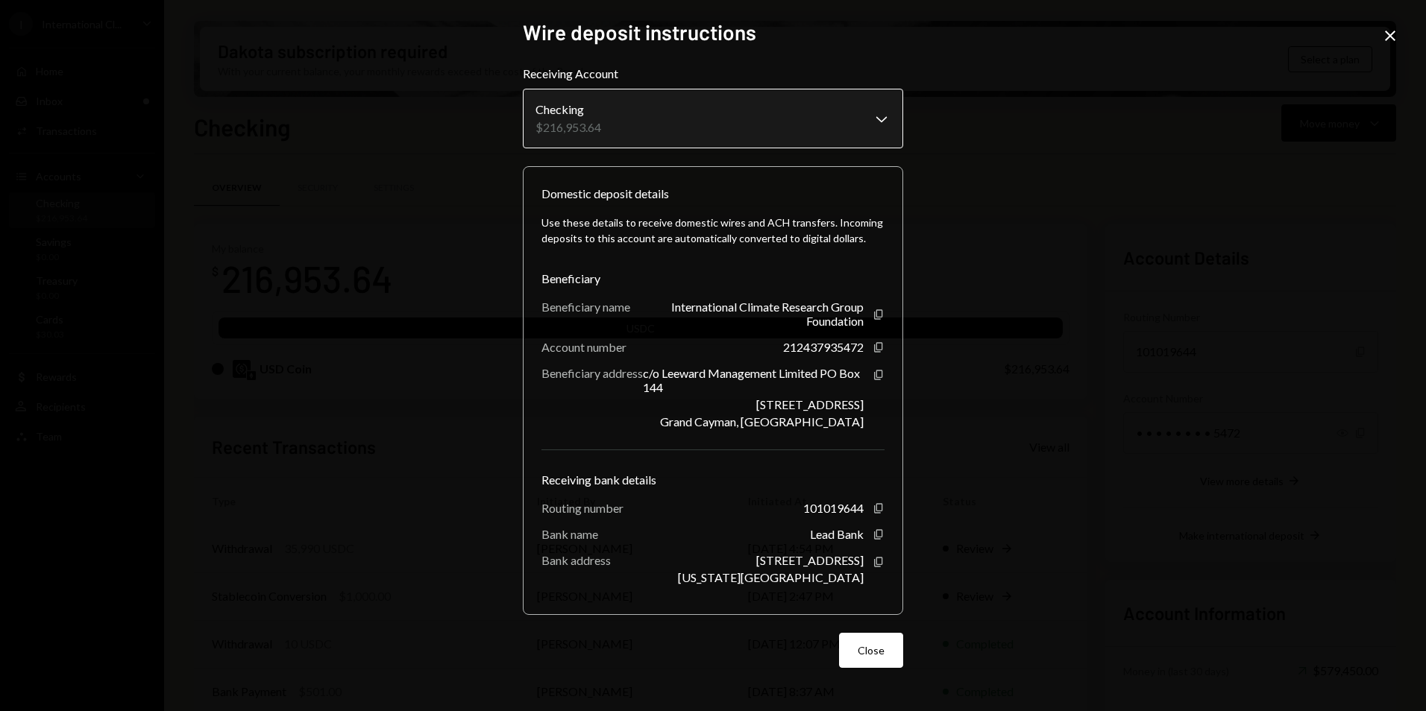
click at [884, 119] on body "I International Cl... Caret Down Home Home Inbox Inbox Activities Transactions …" at bounding box center [713, 355] width 1426 height 711
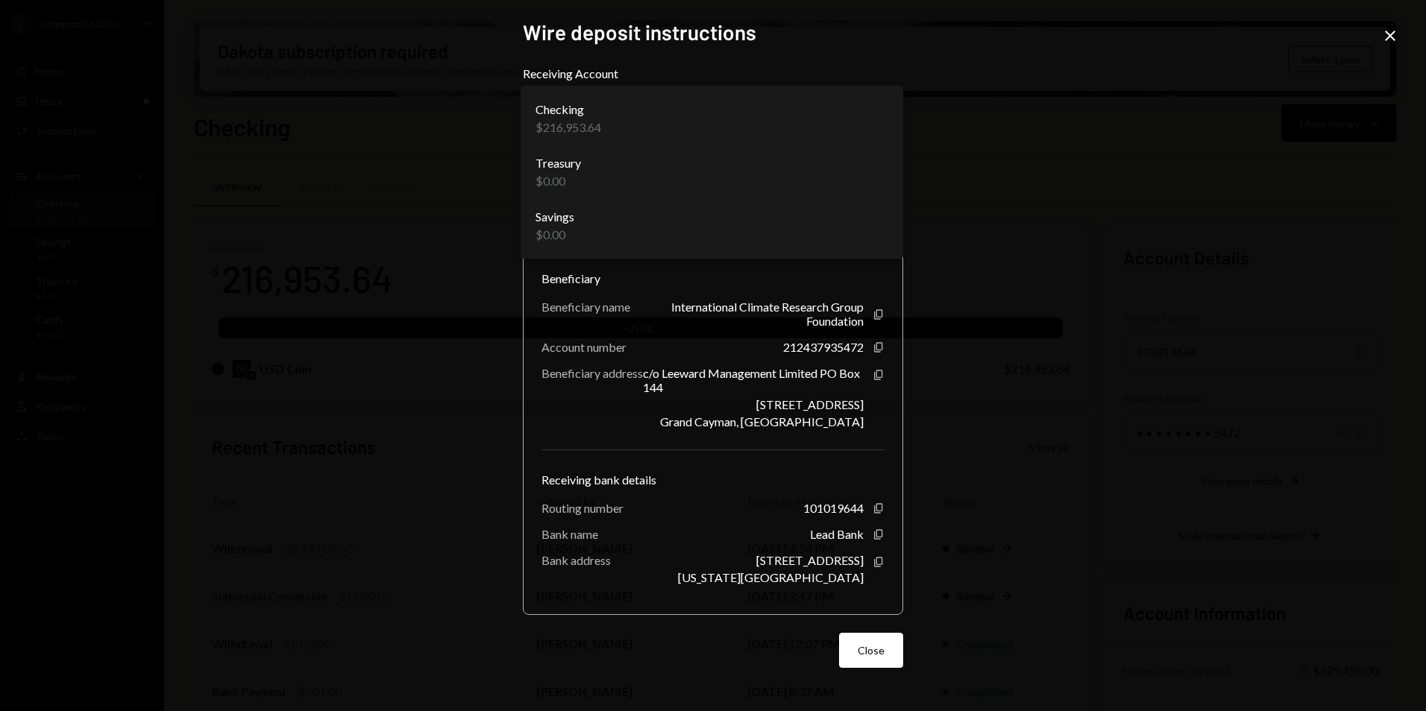
click at [1012, 278] on div "**********" at bounding box center [713, 355] width 1426 height 711
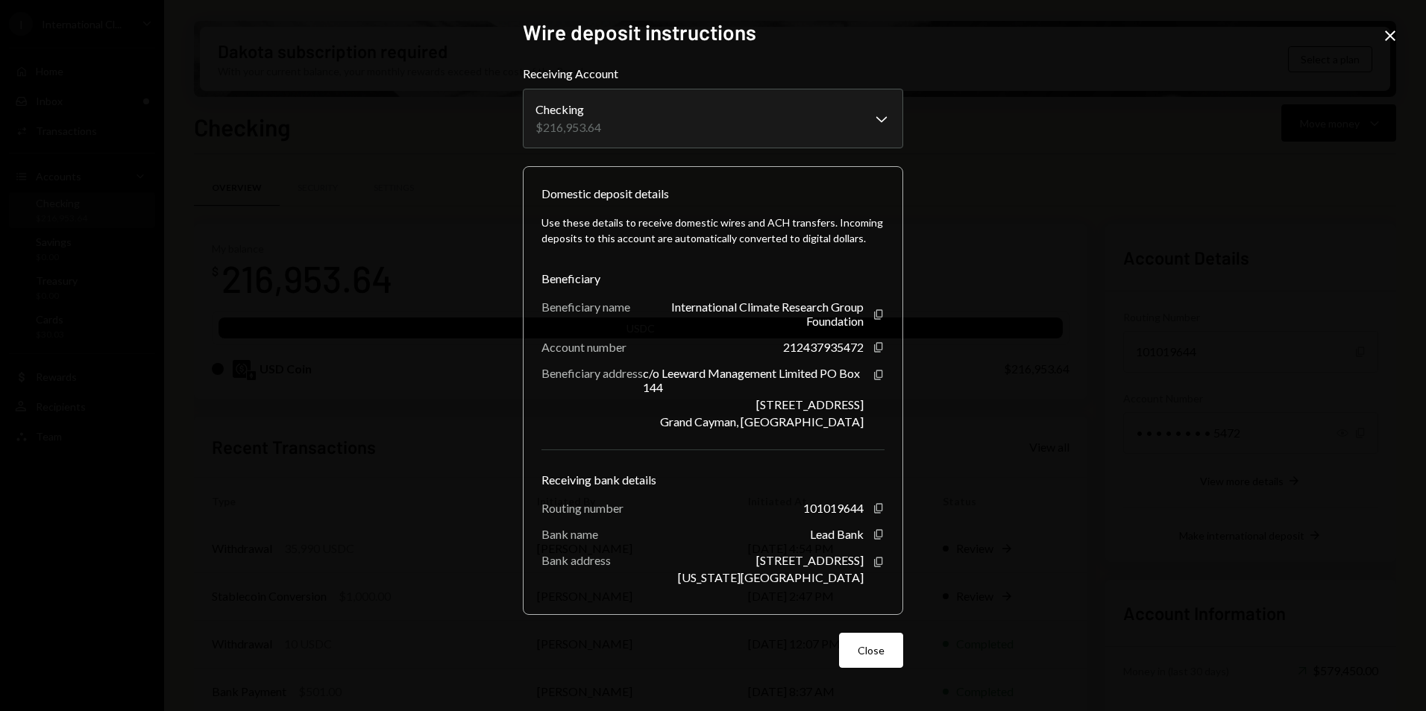
click at [1390, 33] on icon "Close" at bounding box center [1390, 36] width 18 height 18
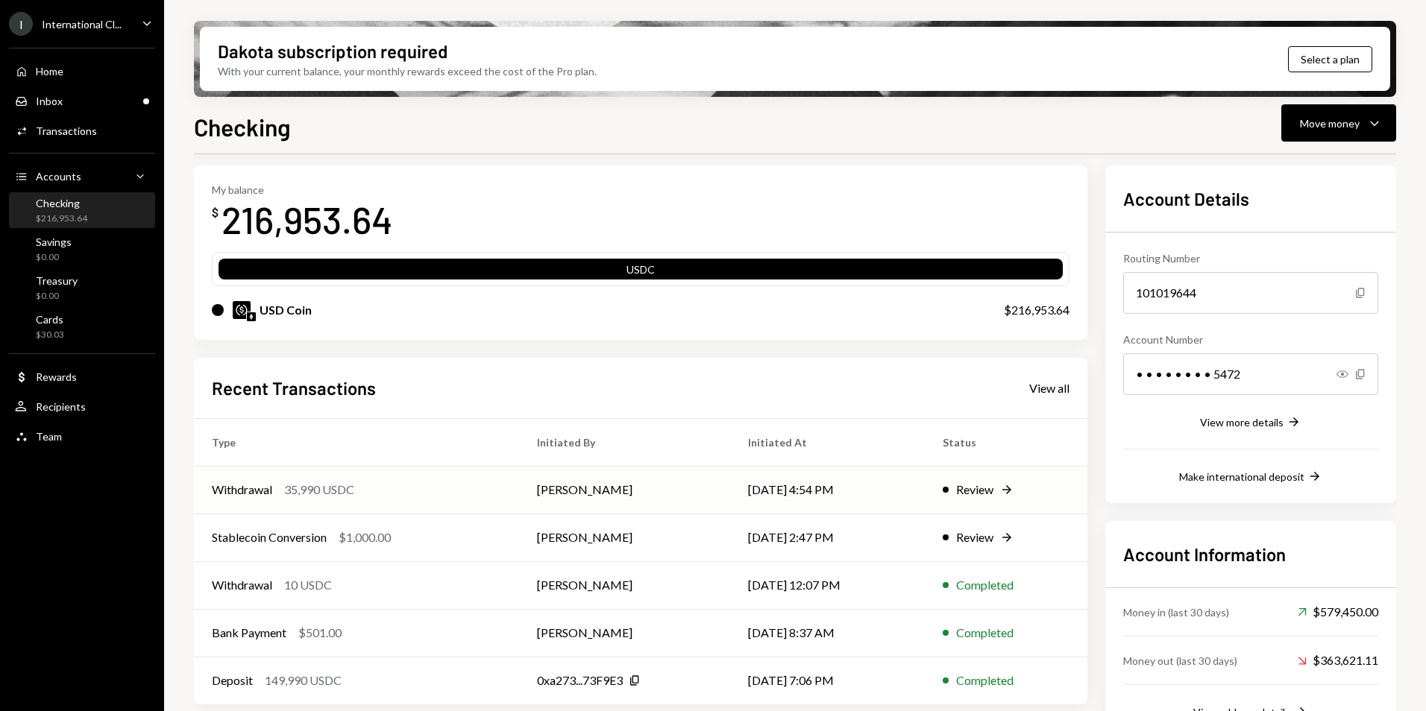
scroll to position [99, 0]
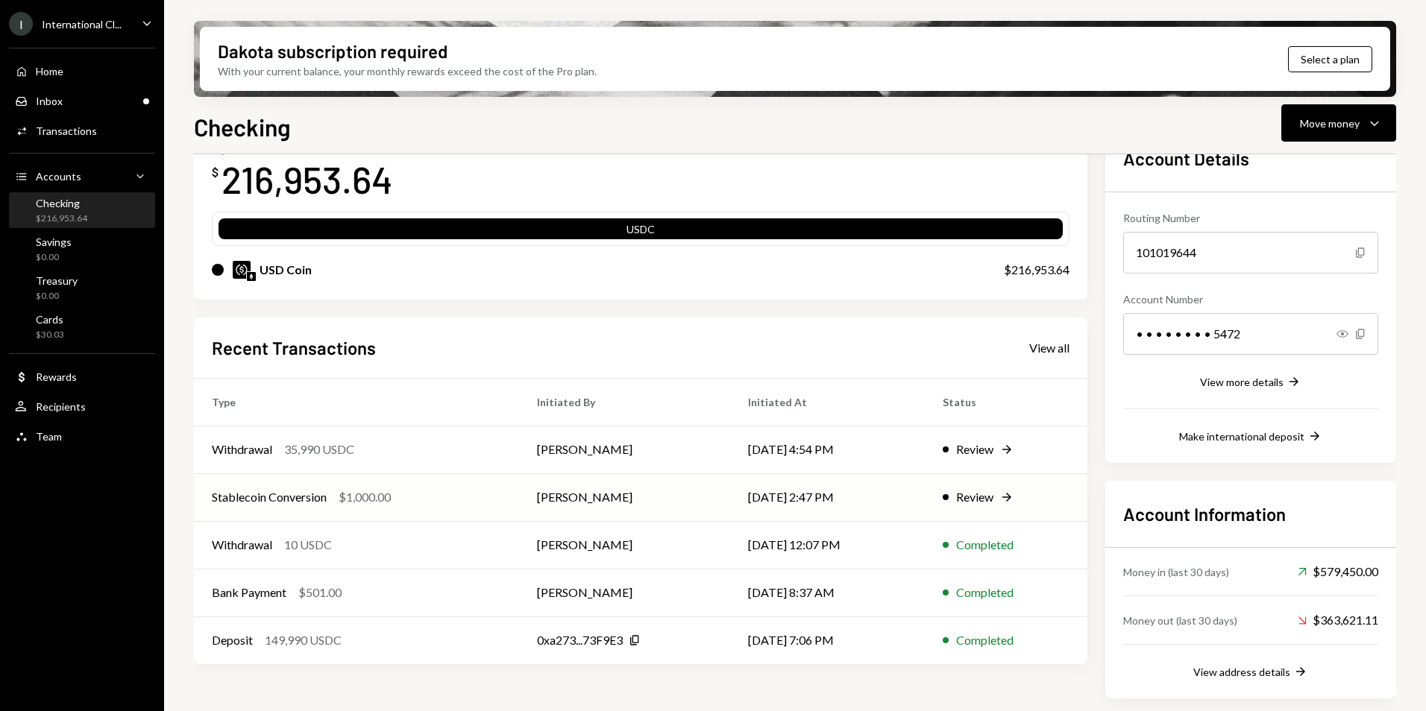
click at [981, 506] on div "Review" at bounding box center [974, 497] width 37 height 18
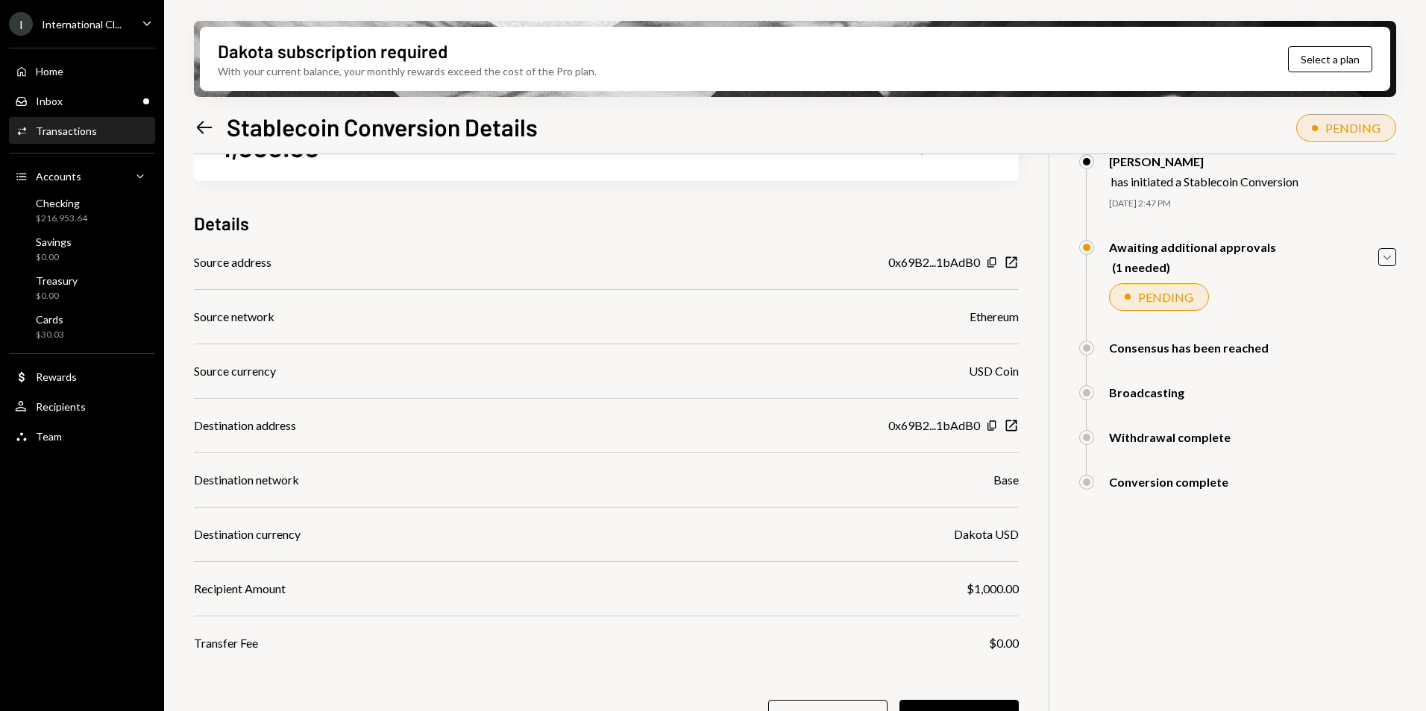
scroll to position [119, 0]
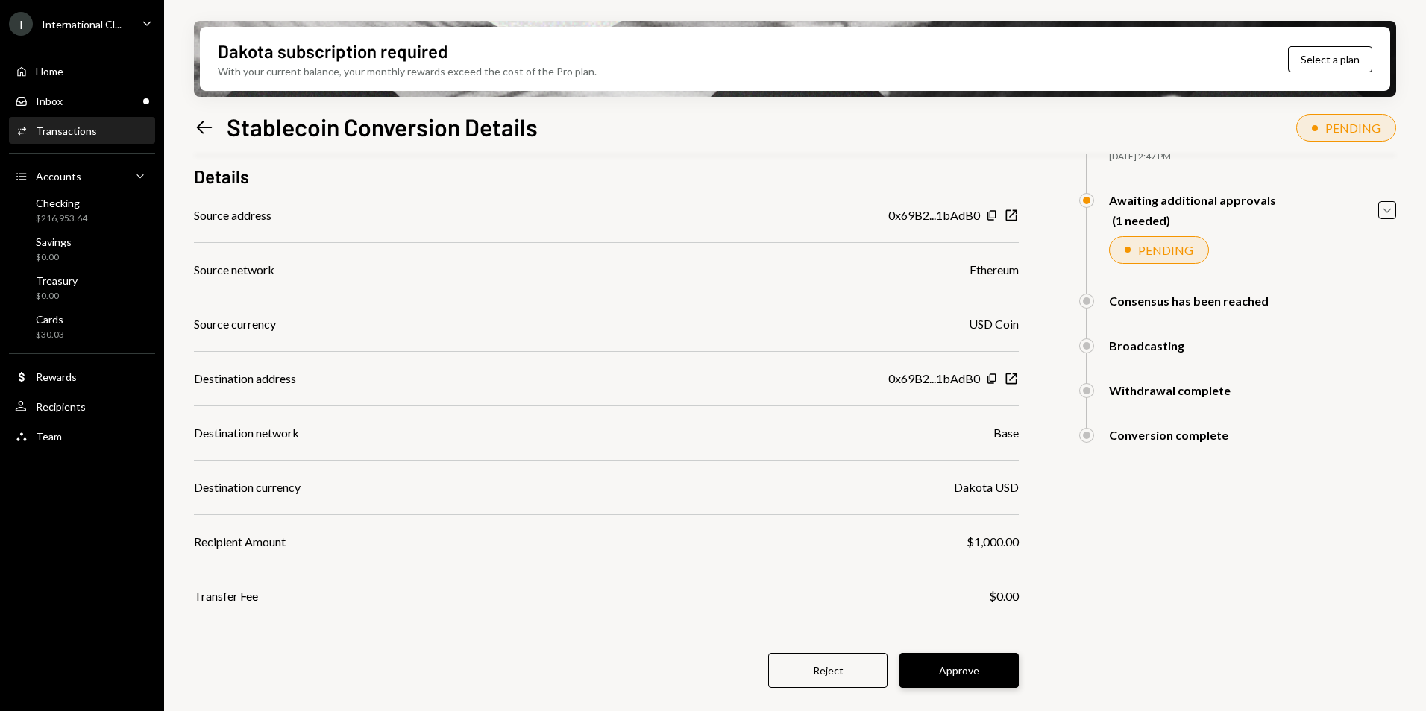
click at [964, 667] on button "Approve" at bounding box center [958, 670] width 119 height 35
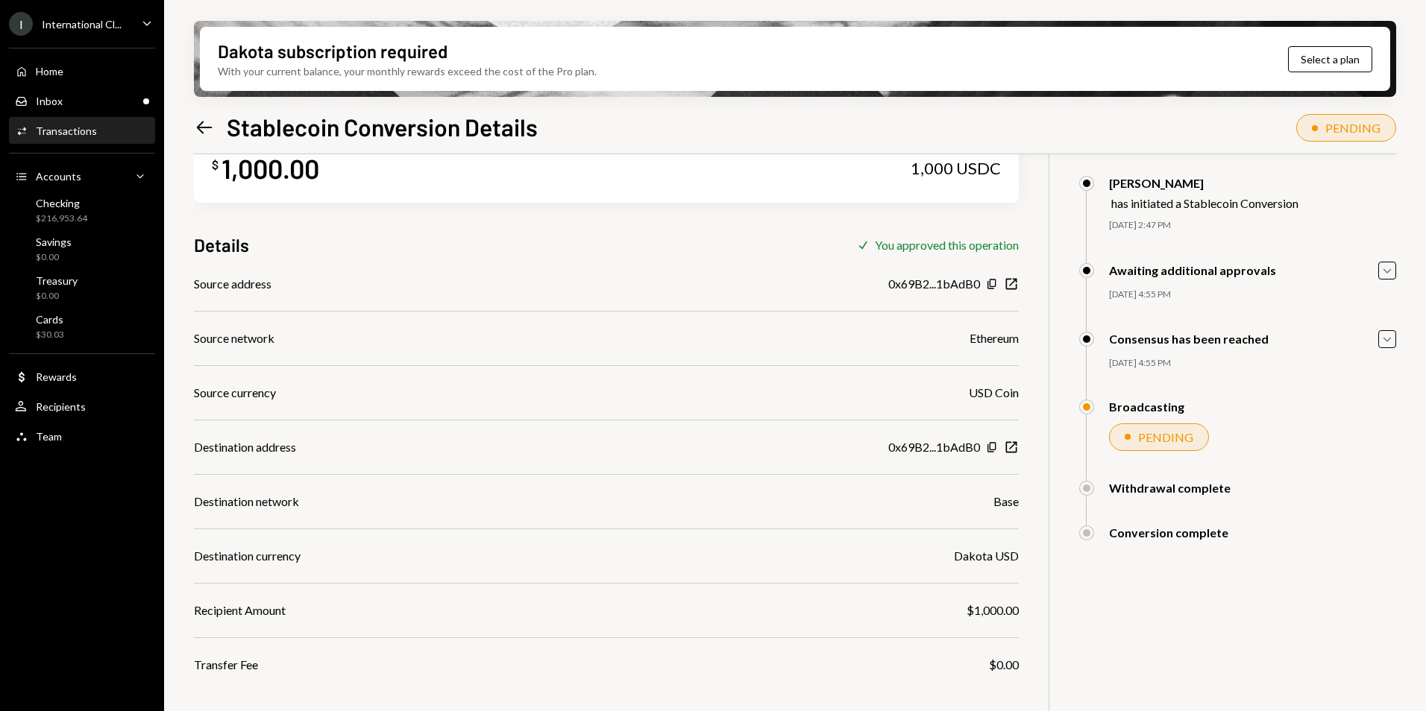
scroll to position [0, 0]
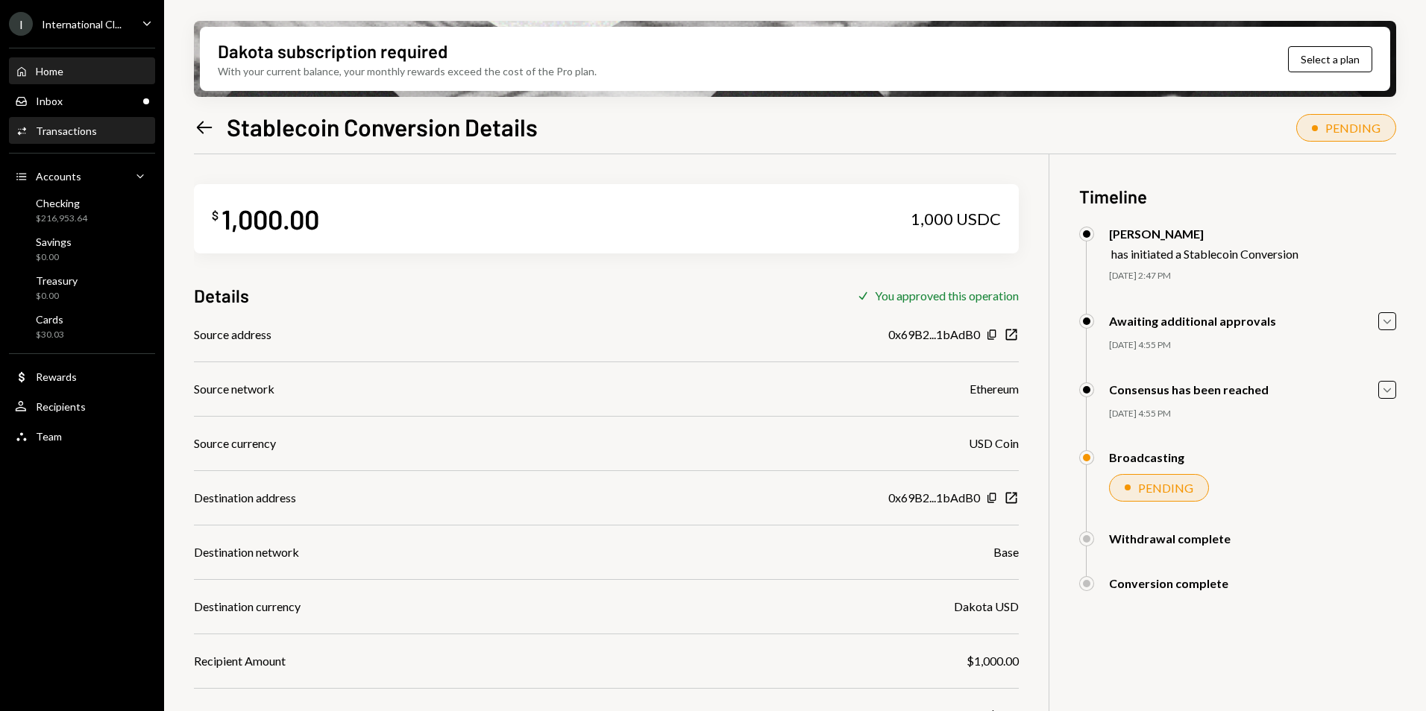
click at [63, 66] on div "Home" at bounding box center [50, 71] width 28 height 13
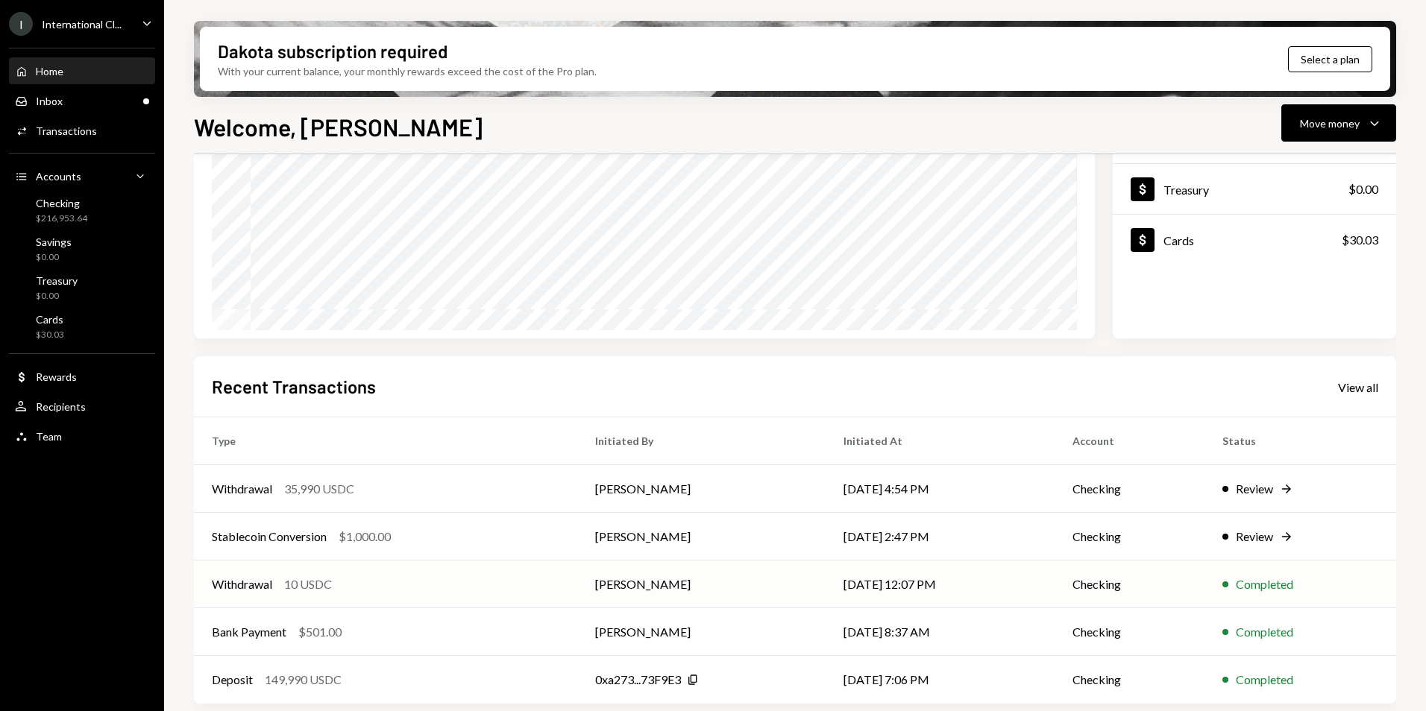
scroll to position [188, 0]
